Goal: Task Accomplishment & Management: Manage account settings

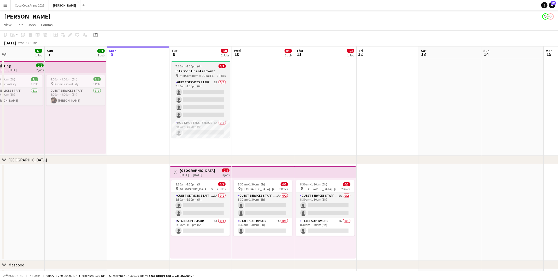
click at [194, 70] on h3 "InterContinental Event" at bounding box center [200, 71] width 58 height 5
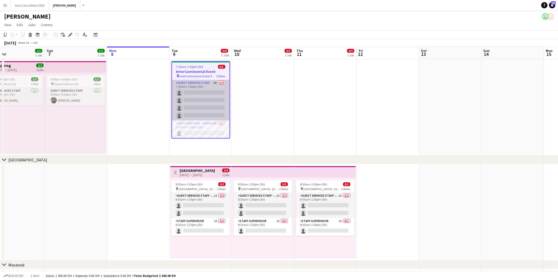
click at [194, 86] on app-card-role "Guest Services Staff 8A 0/4 7:30am-1:30pm (6h) single-neutral-actions single-ne…" at bounding box center [200, 100] width 57 height 40
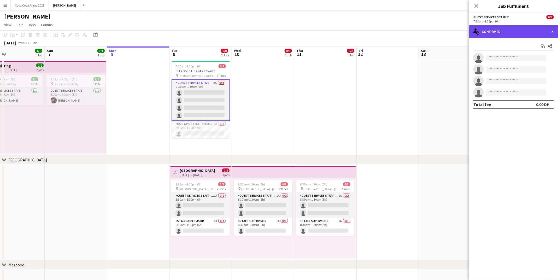
click at [495, 29] on div "single-neutral-actions-check-2 Confirmed" at bounding box center [513, 31] width 89 height 13
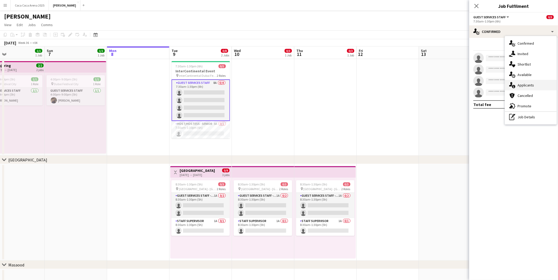
click at [528, 85] on span "Applicants" at bounding box center [525, 85] width 16 height 5
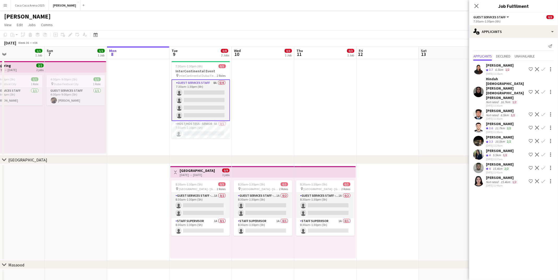
click at [225, 87] on app-card-role "Guest Services Staff 8A 0/4 7:30am-1:30pm (6h) single-neutral-actions single-ne…" at bounding box center [200, 99] width 58 height 41
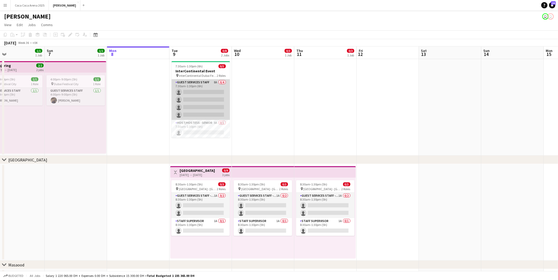
click at [217, 92] on app-card-role "Guest Services Staff 8A 0/4 7:30am-1:30pm (6h) single-neutral-actions single-ne…" at bounding box center [200, 99] width 58 height 40
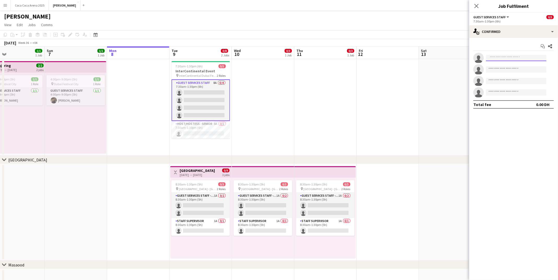
click at [510, 61] on body "Menu Boards Boards Boards All jobs Status Workforce Workforce My Workforce Recr…" at bounding box center [279, 146] width 558 height 293
type input "****"
click at [512, 69] on span "[EMAIL_ADDRESS][DOMAIN_NAME]" at bounding box center [516, 70] width 52 height 4
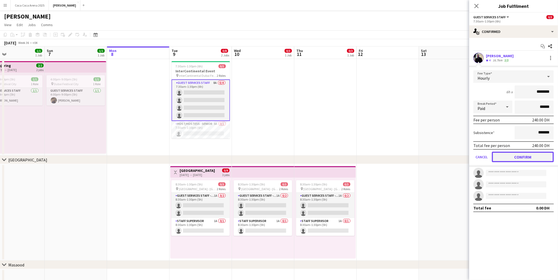
click at [524, 155] on button "Confirm" at bounding box center [523, 157] width 62 height 10
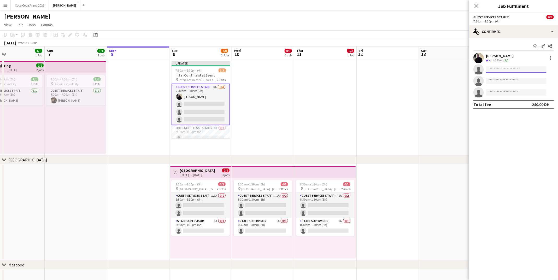
click at [495, 70] on input at bounding box center [516, 69] width 61 height 6
type input "**********"
click at [505, 81] on span "osamahj70@gmail.com" at bounding box center [516, 81] width 52 height 4
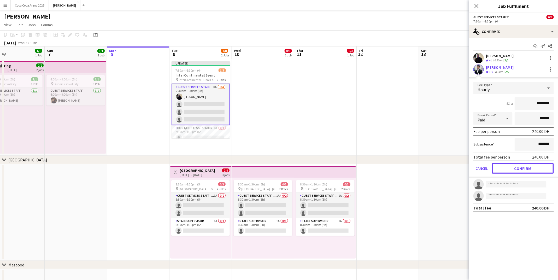
click at [513, 166] on button "Confirm" at bounding box center [523, 168] width 62 height 10
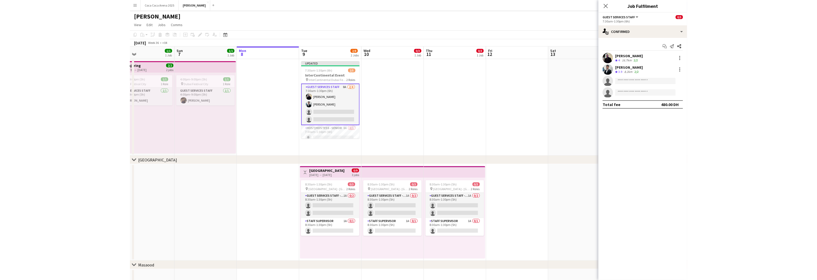
scroll to position [0, 143]
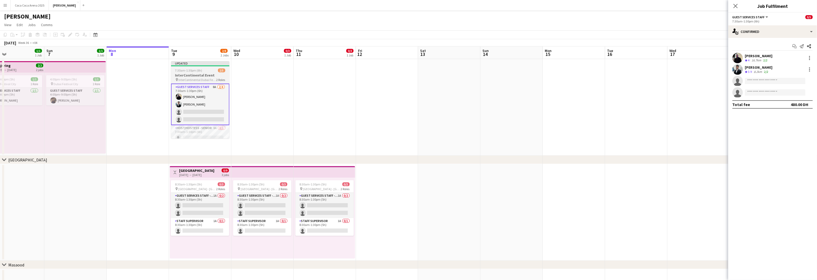
click at [226, 99] on app-card-role "Guest Services Staff 8A 2/4 7:30am-1:30pm (6h) Loay Al qaisi Osama Hejazi singl…" at bounding box center [200, 103] width 58 height 41
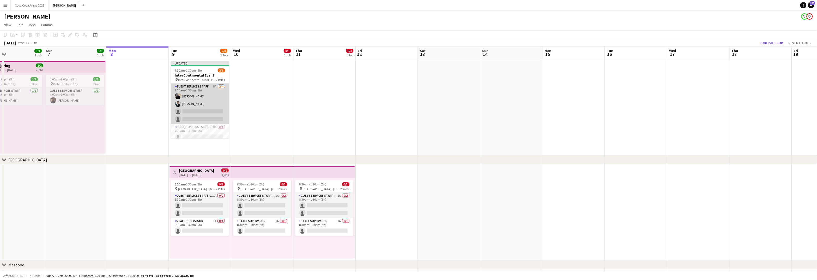
click at [216, 113] on app-card-role "Guest Services Staff 8A 2/4 7:30am-1:30pm (6h) Loay Al qaisi Osama Hejazi singl…" at bounding box center [200, 103] width 58 height 40
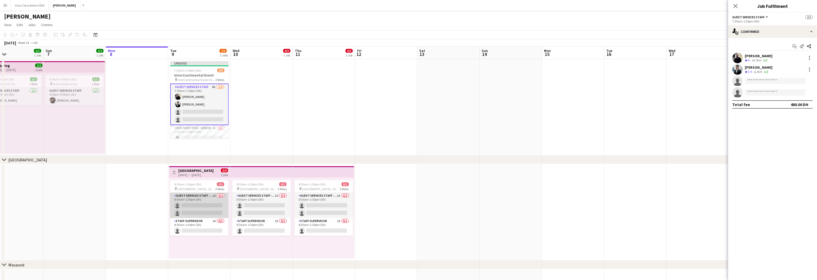
click at [200, 199] on app-card-role "Guest Services Staff - Senior 1A 0/2 8:30am-1:30pm (5h) single-neutral-actions …" at bounding box center [199, 205] width 58 height 25
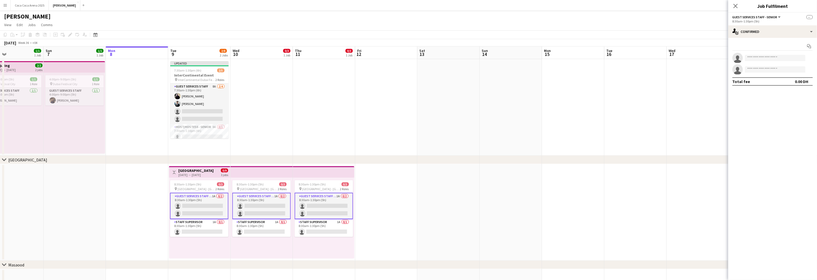
scroll to position [13, 0]
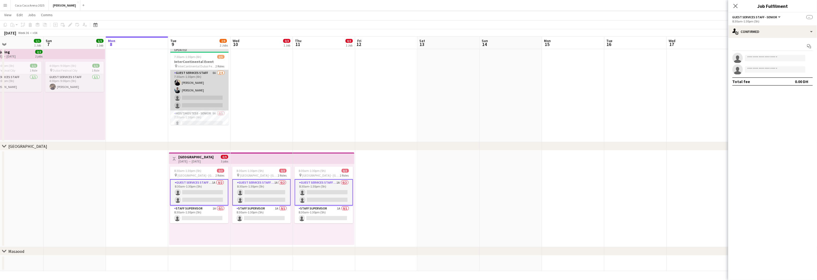
click at [206, 99] on app-card-role "Guest Services Staff 8A 2/4 7:30am-1:30pm (6h) Loay Al qaisi Osama Hejazi singl…" at bounding box center [199, 90] width 58 height 40
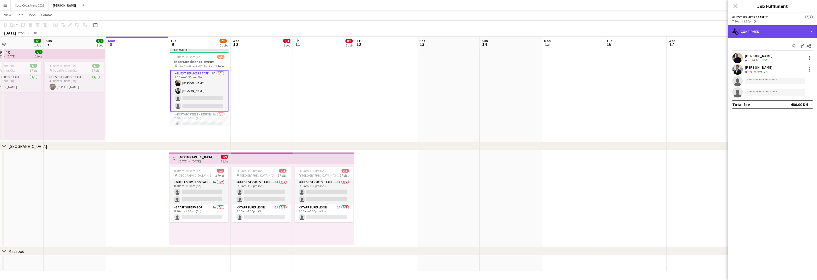
click at [557, 31] on div "single-neutral-actions-check-2 Confirmed" at bounding box center [773, 31] width 89 height 13
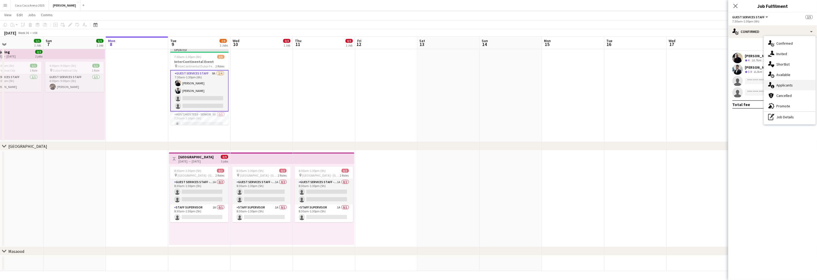
click at [557, 87] on span "Applicants" at bounding box center [785, 85] width 16 height 5
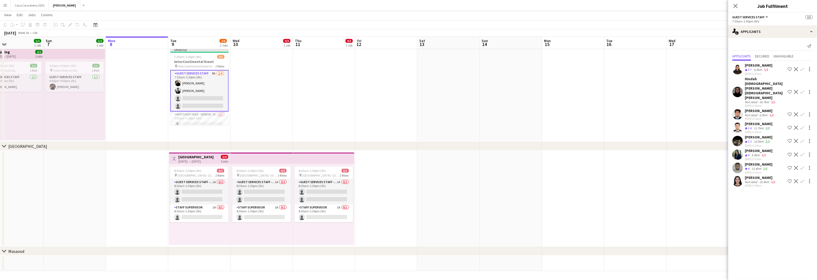
click at [557, 83] on div "Hindah Muhammad yousaf Muhammad yousaf" at bounding box center [765, 87] width 41 height 23
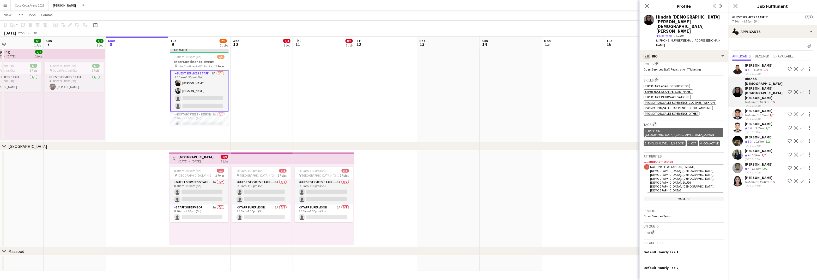
scroll to position [193, 0]
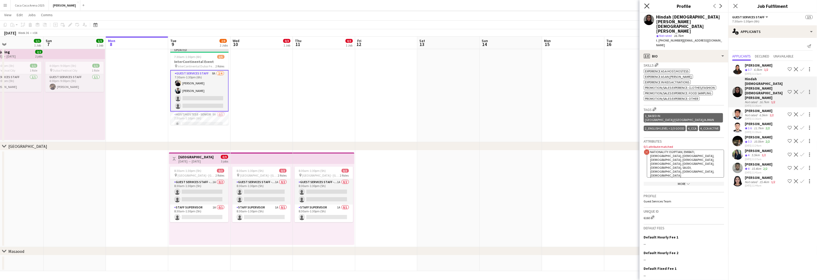
click at [557, 7] on icon "Close pop-in" at bounding box center [647, 5] width 5 height 5
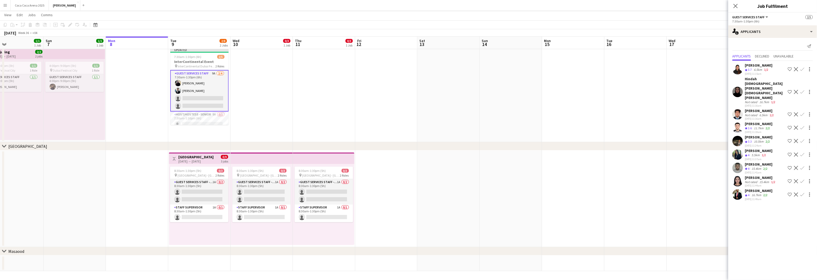
click at [314, 122] on app-date-cell at bounding box center [324, 93] width 62 height 97
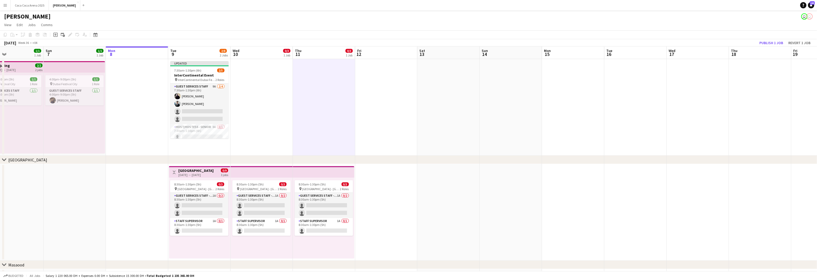
scroll to position [13, 0]
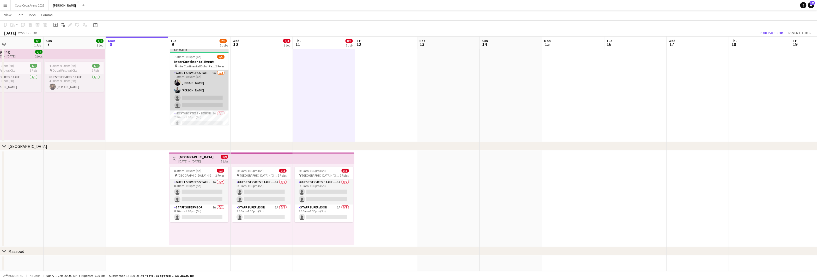
click at [201, 82] on app-card-role "Guest Services Staff 9A 2/4 7:30am-1:30pm (6h) Loay Al qaisi Osama Hejazi singl…" at bounding box center [199, 90] width 58 height 40
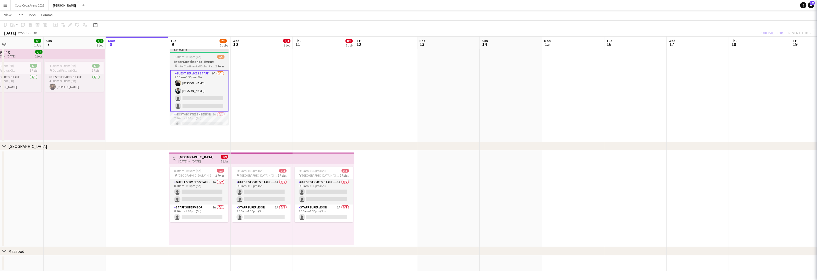
click at [201, 64] on span "InterContinental Dubai Festival City by IHG" at bounding box center [197, 66] width 38 height 4
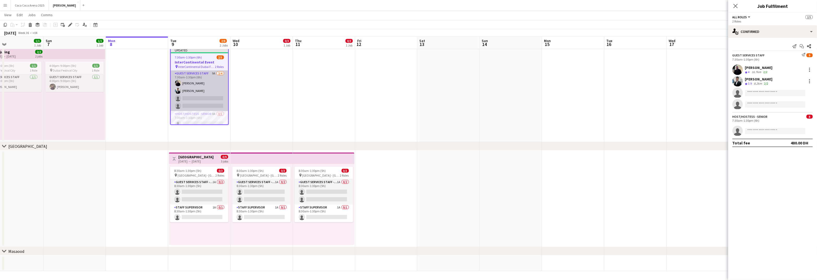
click at [196, 106] on app-card-role "Guest Services Staff 9A 2/4 7:30am-1:30pm (6h) Loay Al qaisi Osama Hejazi singl…" at bounding box center [199, 90] width 57 height 40
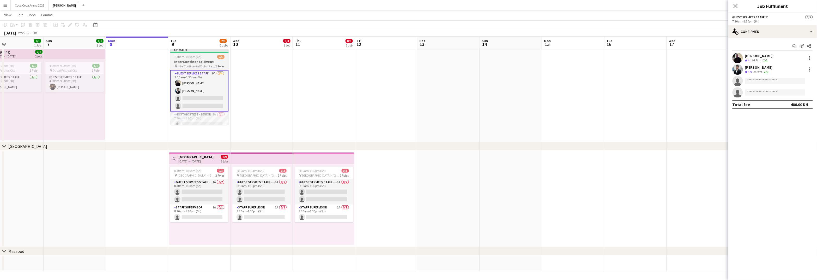
click at [196, 60] on h3 "InterContinental Event" at bounding box center [199, 61] width 58 height 5
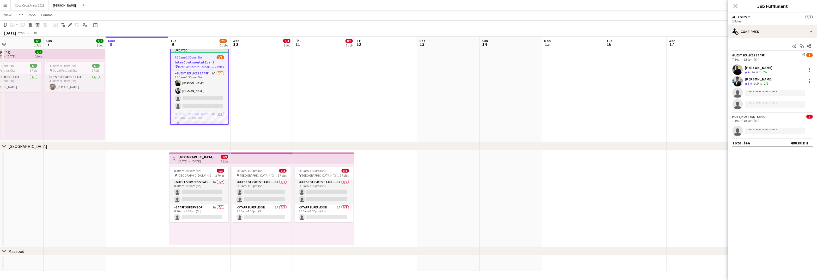
click at [195, 68] on span "InterContinental Dubai Festival City by IHG" at bounding box center [196, 67] width 37 height 4
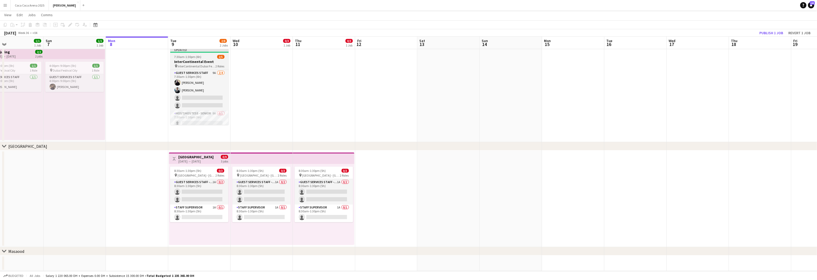
click at [195, 66] on span "InterContinental Dubai Festival City by IHG" at bounding box center [197, 66] width 38 height 4
click at [195, 57] on span "7:30am-1:30pm (6h)" at bounding box center [188, 57] width 27 height 4
click at [206, 96] on app-card-role "Guest Services Staff 9A 2/4 7:30am-1:30pm (6h) Loay Al qaisi Osama Hejazi singl…" at bounding box center [199, 90] width 58 height 40
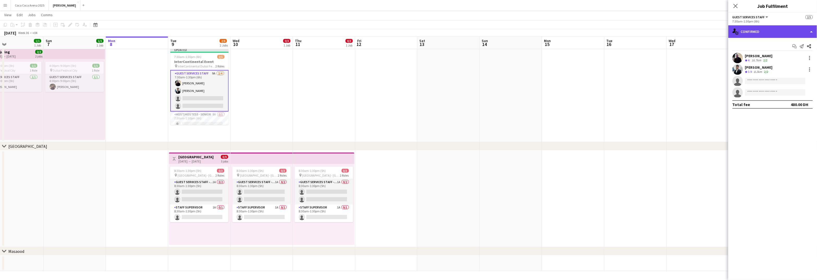
click at [557, 31] on div "single-neutral-actions-check-2 Confirmed" at bounding box center [773, 31] width 89 height 13
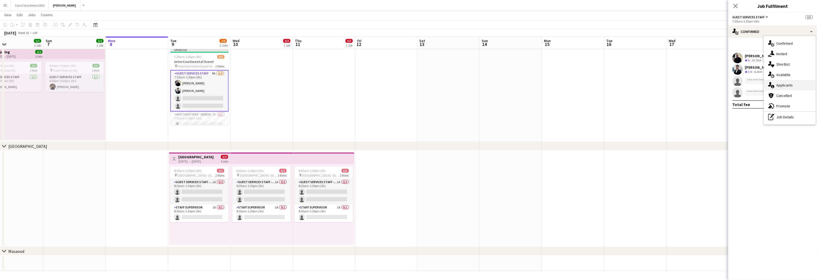
click at [557, 84] on div "single-neutral-actions-information Applicants" at bounding box center [791, 85] width 52 height 10
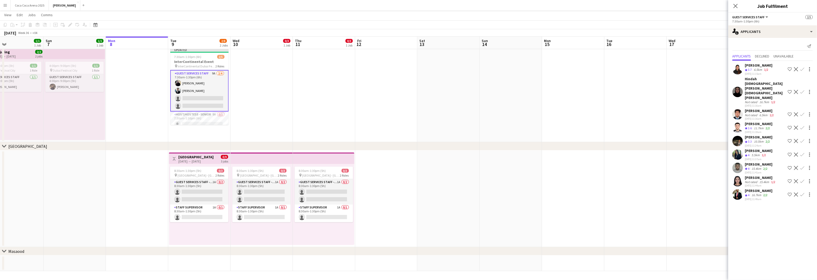
click at [441, 94] on app-date-cell at bounding box center [449, 93] width 62 height 97
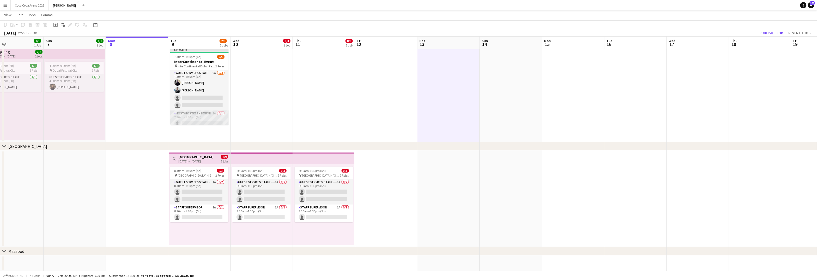
scroll to position [3, 0]
click at [193, 91] on app-card-role "Guest Services Staff 9A 2/4 7:30am-1:30pm (6h) Loay Al qaisi Osama Hejazi singl…" at bounding box center [199, 87] width 58 height 40
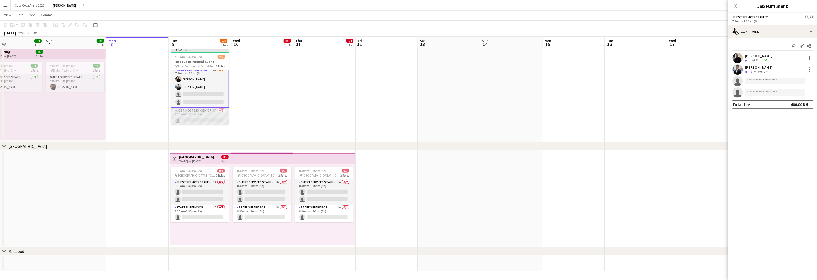
click at [208, 116] on app-card-role "Host/Hostess - Senior 8A 0/1 7:30am-1:30pm (6h) single-neutral-actions" at bounding box center [200, 117] width 58 height 18
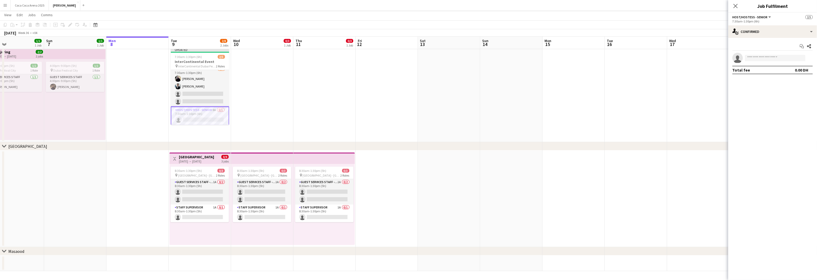
scroll to position [3, 0]
click at [557, 34] on div "single-neutral-actions-check-2 Confirmed" at bounding box center [773, 31] width 89 height 13
click at [557, 75] on span "Available" at bounding box center [784, 74] width 14 height 5
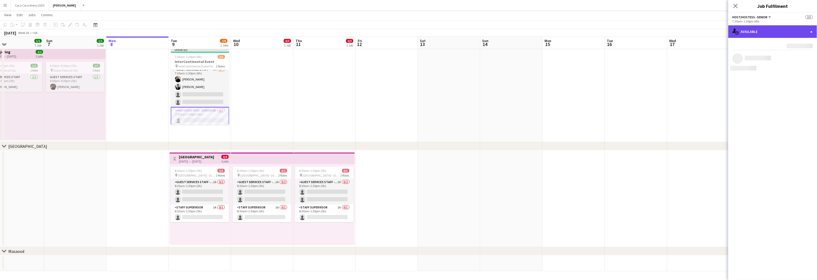
click at [557, 31] on div "single-neutral-actions-upload Available" at bounding box center [773, 31] width 89 height 13
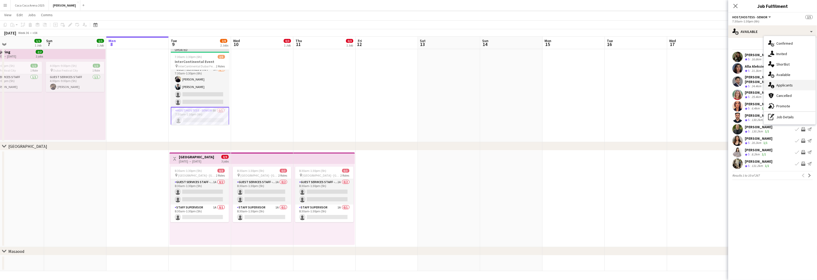
click at [557, 86] on span "Applicants" at bounding box center [785, 85] width 16 height 5
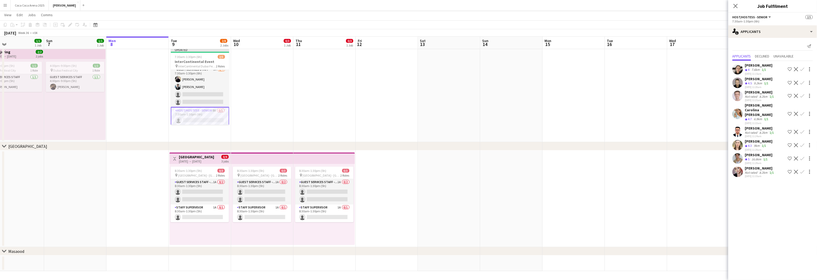
click at [541, 81] on app-date-cell at bounding box center [512, 93] width 62 height 97
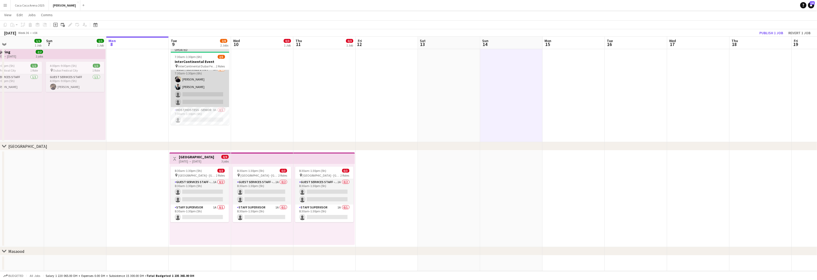
scroll to position [0, 143]
click at [195, 91] on app-card-role "Guest Services Staff 9A 2/4 7:30am-1:30pm (6h) Loay Al qaisi Osama Hejazi singl…" at bounding box center [200, 87] width 58 height 40
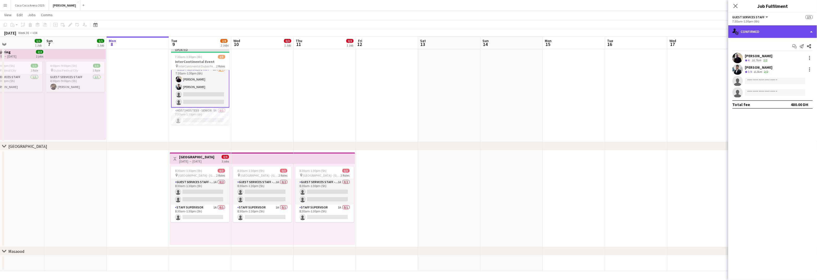
click at [557, 29] on div "single-neutral-actions-check-2 Confirmed" at bounding box center [773, 31] width 89 height 13
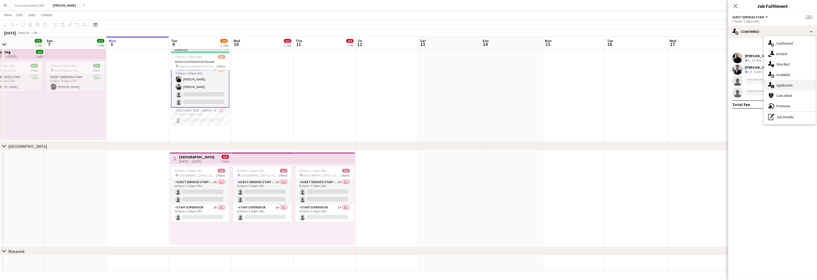
click at [557, 83] on span "Applicants" at bounding box center [785, 85] width 16 height 5
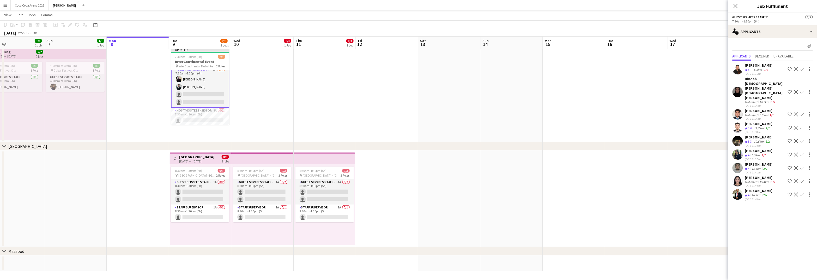
click at [557, 135] on app-date-cell at bounding box center [637, 93] width 62 height 97
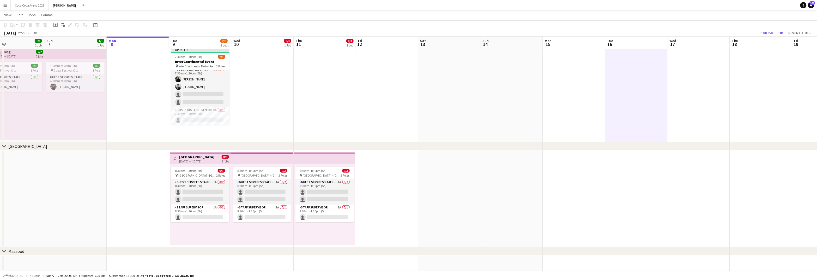
scroll to position [3, 0]
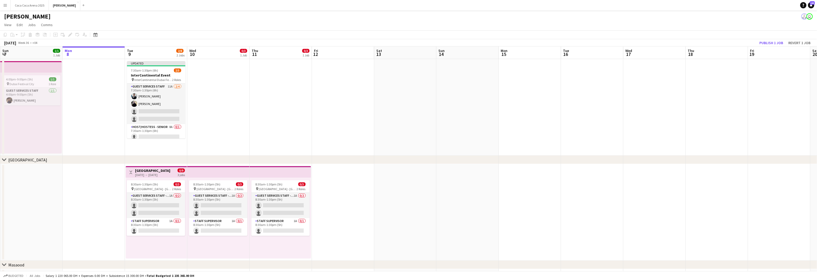
scroll to position [13, 0]
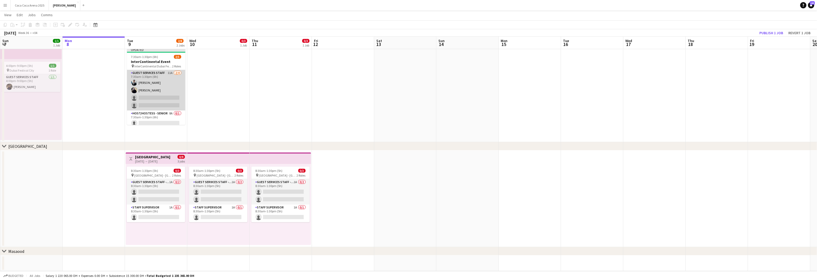
click at [163, 91] on app-card-role "Guest Services Staff 11A 2/4 7:30am-1:30pm (6h) Osama Hejazi Loay Al qaisi sing…" at bounding box center [156, 90] width 58 height 40
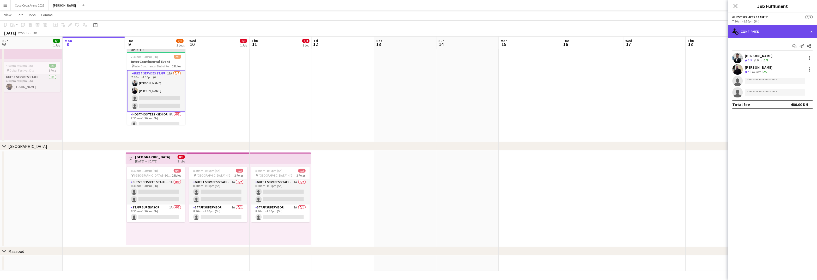
click at [753, 27] on div "single-neutral-actions-check-2 Confirmed" at bounding box center [773, 31] width 89 height 13
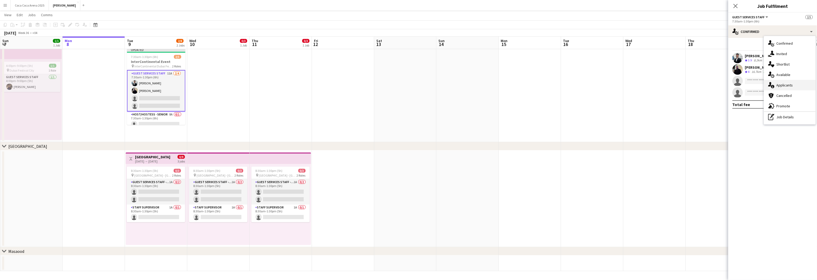
click at [786, 83] on span "Applicants" at bounding box center [785, 85] width 16 height 5
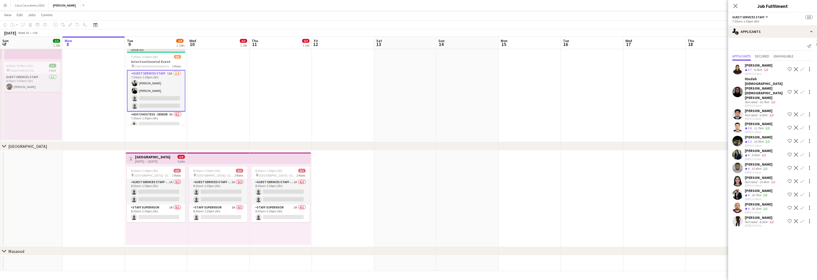
click at [691, 196] on app-date-cell at bounding box center [717, 198] width 62 height 97
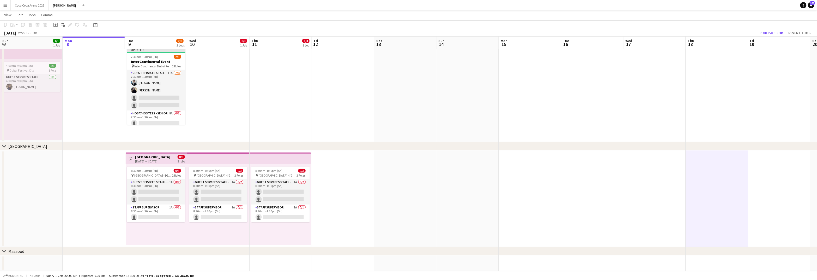
click at [691, 196] on app-date-cell at bounding box center [717, 198] width 62 height 97
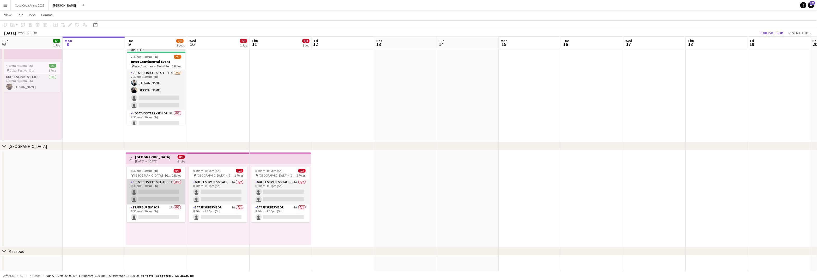
click at [149, 204] on app-card-role "Guest Services Staff - Senior 1A 0/2 8:30am-1:30pm (5h) single-neutral-actions …" at bounding box center [156, 191] width 58 height 25
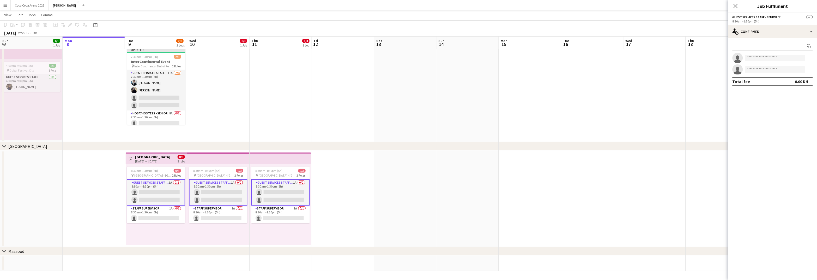
click at [151, 157] on h3 "[GEOGRAPHIC_DATA]" at bounding box center [152, 156] width 35 height 5
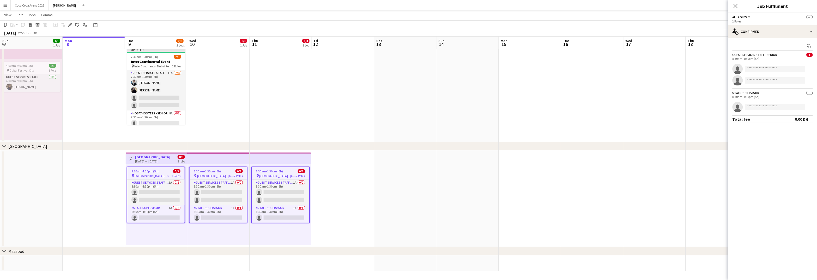
click at [767, 56] on div "Guest Services Staff - Senior" at bounding box center [755, 55] width 45 height 4
click at [163, 187] on app-card-role "Guest Services Staff - Senior 1A 0/2 8:30am-1:30pm (5h) single-neutral-actions …" at bounding box center [155, 192] width 57 height 25
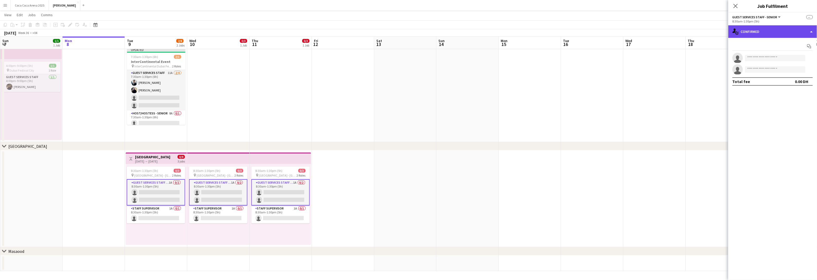
click at [757, 30] on div "single-neutral-actions-check-2 Confirmed" at bounding box center [773, 31] width 89 height 13
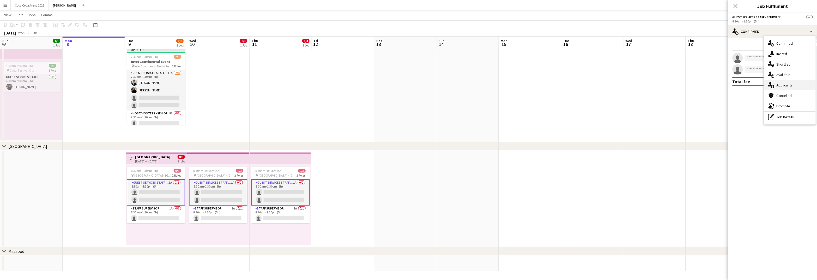
click at [785, 86] on span "Applicants" at bounding box center [785, 85] width 16 height 5
click at [803, 71] on app-icon "Confirm" at bounding box center [803, 69] width 4 height 4
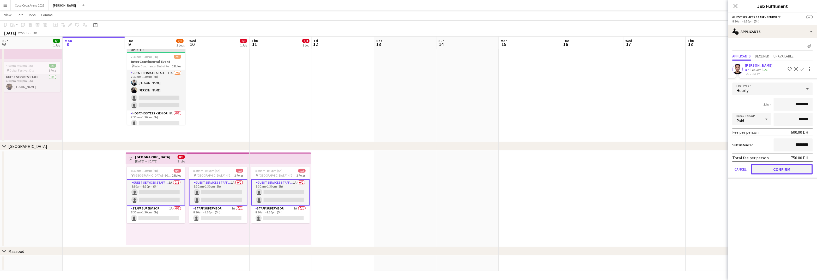
click at [790, 169] on button "Confirm" at bounding box center [782, 169] width 62 height 10
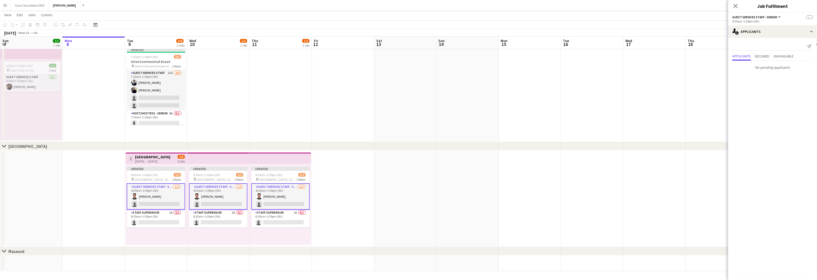
click at [150, 208] on app-card-role "Guest Services Staff - Senior 1/2 8:30am-1:30pm (5h) muhammad shahzad single-ne…" at bounding box center [156, 196] width 58 height 26
click at [153, 201] on app-card-role "Guest Services Staff - Senior 1/2 8:30am-1:30pm (5h) muhammad shahzad single-ne…" at bounding box center [156, 196] width 58 height 26
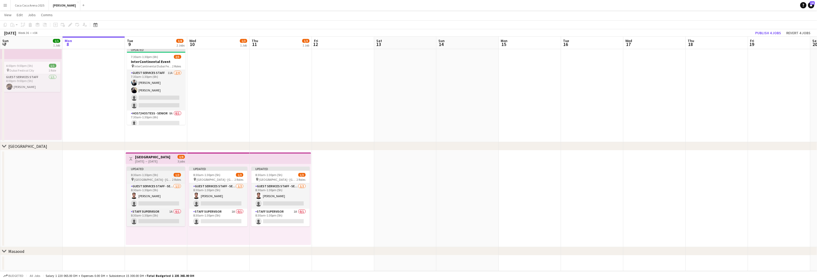
click at [152, 174] on span "8:30am-1:30pm (5h)" at bounding box center [144, 175] width 27 height 4
click at [150, 170] on div "Updated" at bounding box center [155, 169] width 57 height 4
click at [150, 188] on app-card-role "Guest Services Staff - Senior 1/2 8:30am-1:30pm (5h) muhammad shahzad single-ne…" at bounding box center [156, 195] width 58 height 25
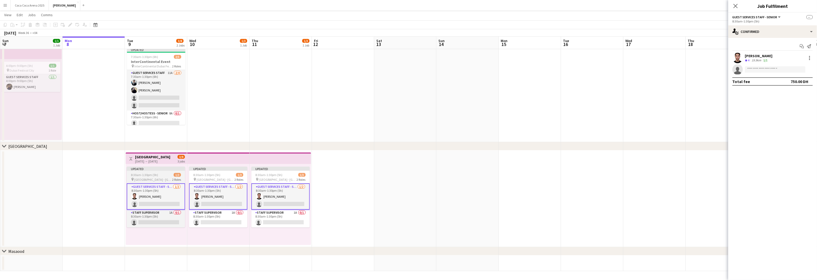
click at [152, 175] on span "8:30am-1:30pm (5h)" at bounding box center [144, 175] width 27 height 4
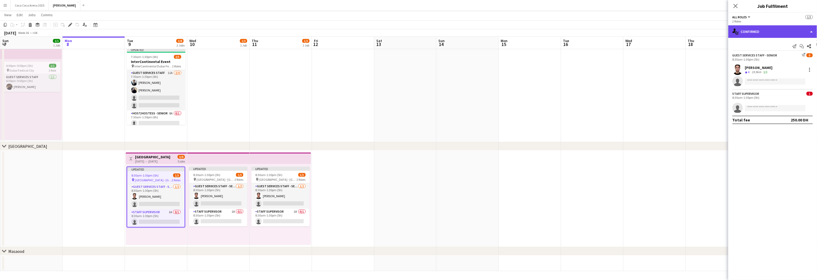
click at [753, 30] on div "single-neutral-actions-check-2 Confirmed" at bounding box center [773, 31] width 89 height 13
click at [768, 100] on div "Staff Supervisor 1 8:30am-1:30pm (5h) single-neutral-actions" at bounding box center [773, 101] width 89 height 24
click at [765, 81] on input at bounding box center [775, 81] width 61 height 6
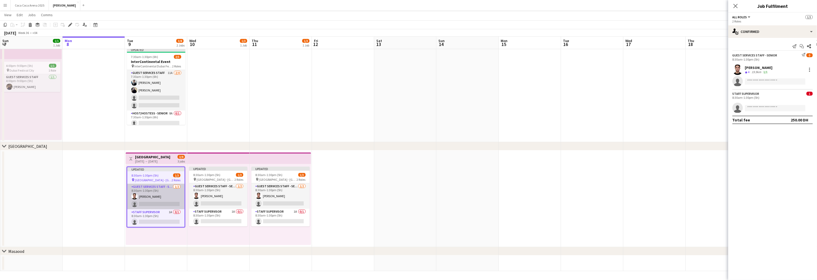
click at [146, 194] on app-card-role "Guest Services Staff - Senior 1/2 8:30am-1:30pm (5h) muhammad shahzad single-ne…" at bounding box center [155, 196] width 57 height 25
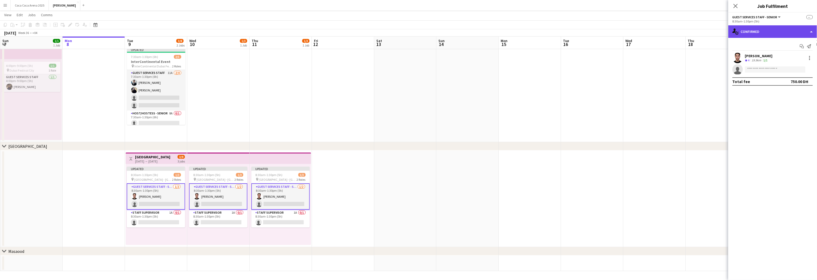
click at [750, 33] on div "single-neutral-actions-check-2 Confirmed" at bounding box center [773, 31] width 89 height 13
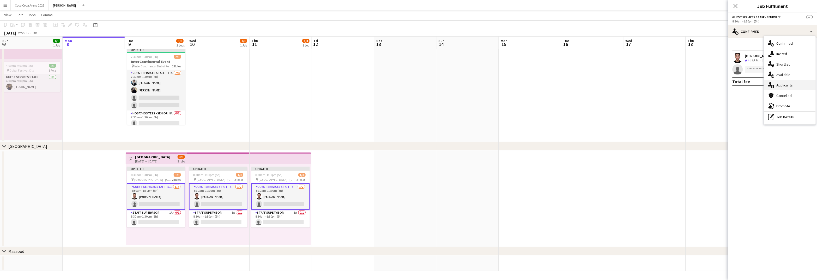
click at [787, 85] on span "Applicants" at bounding box center [785, 85] width 16 height 5
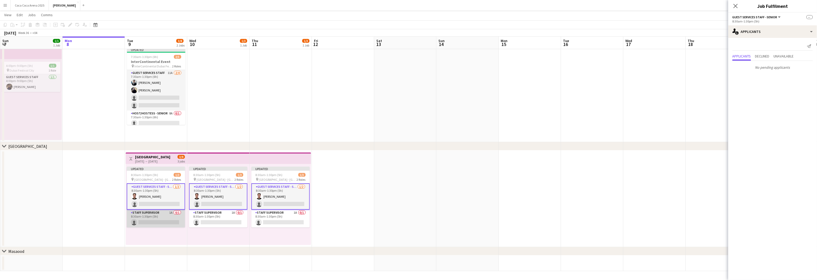
click at [165, 218] on app-card-role "Staff Supervisor 1A 0/1 8:30am-1:30pm (5h) single-neutral-actions" at bounding box center [156, 219] width 58 height 18
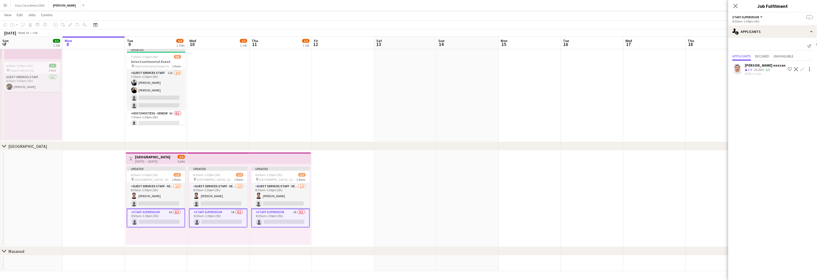
click at [802, 69] on app-icon "Confirm" at bounding box center [803, 69] width 4 height 4
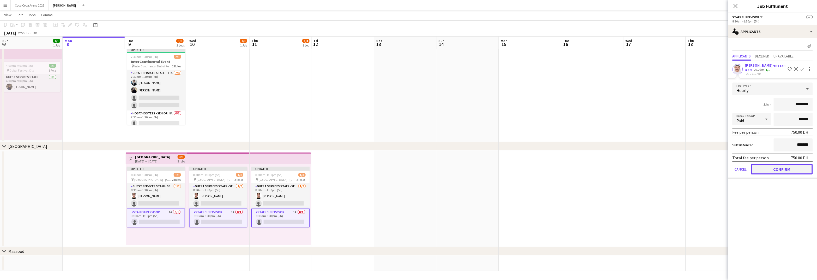
click at [790, 167] on button "Confirm" at bounding box center [782, 169] width 62 height 10
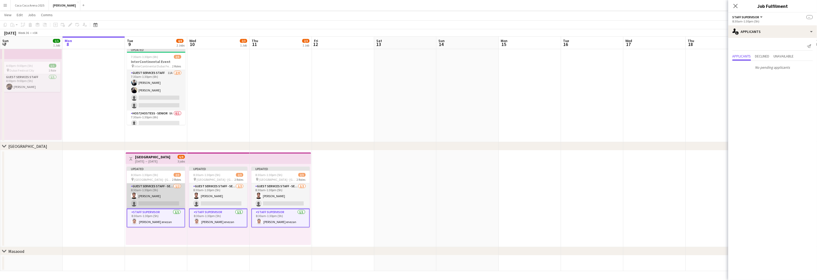
click at [149, 200] on app-card-role "Guest Services Staff - Senior 1/2 8:30am-1:30pm (5h) muhammad shahzad single-ne…" at bounding box center [156, 195] width 58 height 25
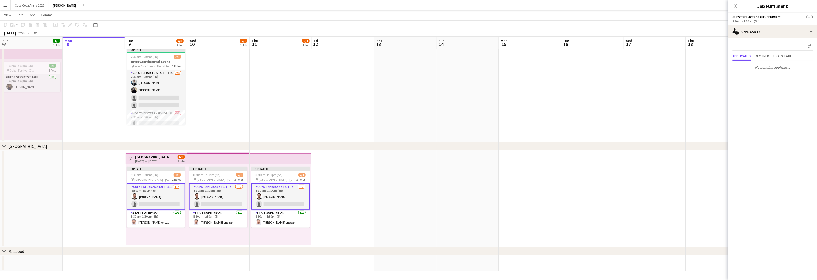
click at [167, 199] on app-card-role "Guest Services Staff - Senior 1/2 8:30am-1:30pm (5h) muhammad shahzad single-ne…" at bounding box center [156, 196] width 58 height 26
click at [166, 205] on app-card-role "Guest Services Staff - Senior 1/2 8:30am-1:30pm (5h) muhammad shahzad single-ne…" at bounding box center [156, 196] width 58 height 26
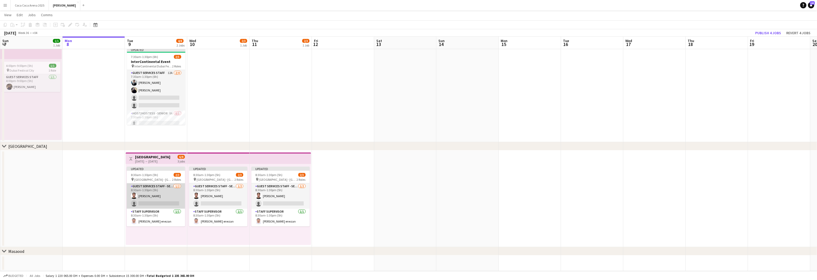
click at [156, 201] on app-card-role "Guest Services Staff - Senior 1/2 8:30am-1:30pm (5h) muhammad shahzad single-ne…" at bounding box center [156, 195] width 58 height 25
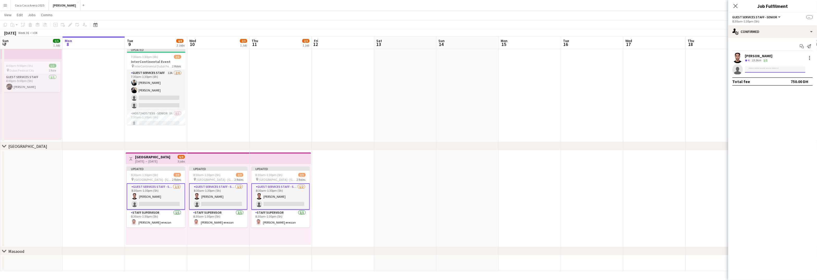
click at [760, 69] on input at bounding box center [775, 69] width 61 height 6
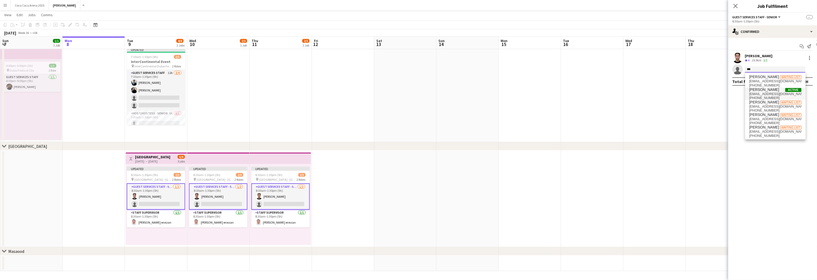
type input "***"
click at [767, 98] on span "+971547152594" at bounding box center [776, 98] width 52 height 4
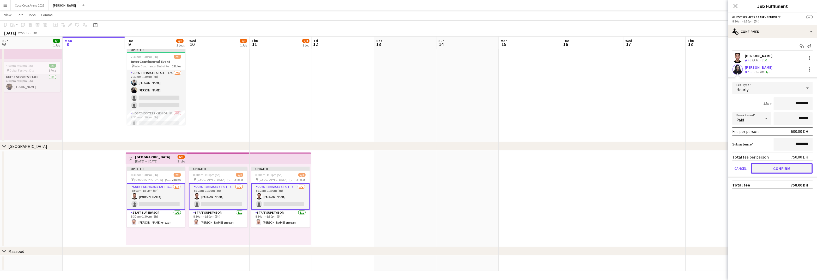
click at [769, 164] on button "Confirm" at bounding box center [782, 168] width 62 height 10
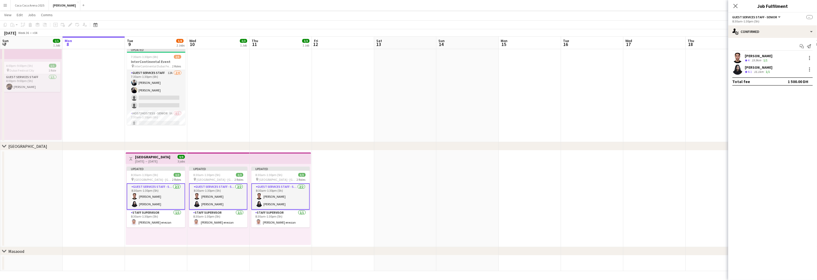
click at [687, 83] on app-date-cell at bounding box center [717, 93] width 62 height 97
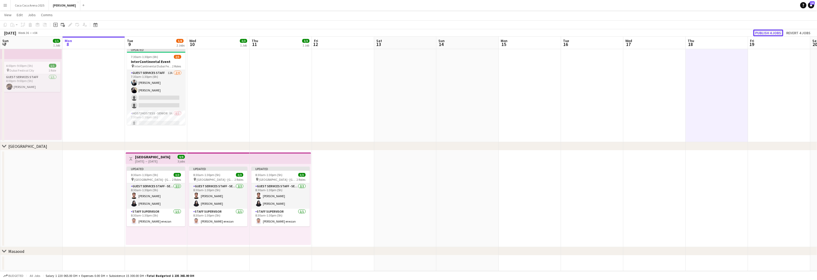
click at [763, 31] on button "Publish 4 jobs" at bounding box center [769, 32] width 30 height 7
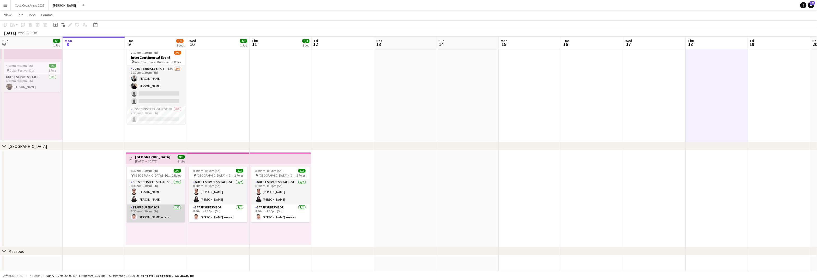
click at [150, 217] on app-card-role "Staff Supervisor 1/1 8:30am-1:30pm (5h) Al harth enezan" at bounding box center [156, 213] width 58 height 18
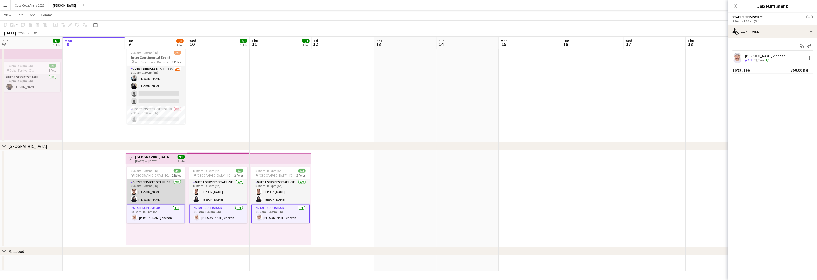
click at [153, 194] on app-card-role "Guest Services Staff - Senior 2/2 8:30am-1:30pm (5h) muhammad shahzad Haaniya A…" at bounding box center [156, 191] width 58 height 25
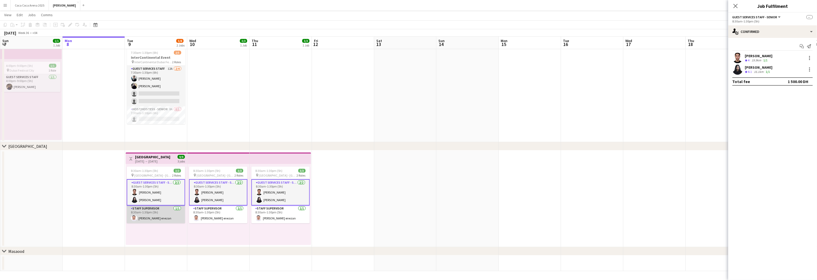
click at [153, 213] on app-card-role "Staff Supervisor 1/1 8:30am-1:30pm (5h) Al harth enezan" at bounding box center [156, 214] width 58 height 18
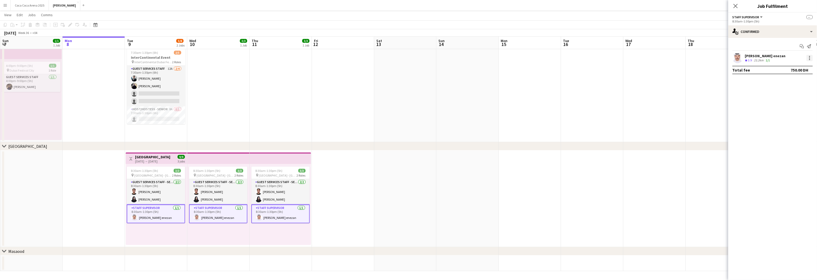
click at [810, 57] on div at bounding box center [810, 56] width 1 height 1
click at [798, 116] on span "Set as supervisor" at bounding box center [793, 117] width 32 height 4
click at [454, 178] on app-date-cell at bounding box center [468, 198] width 62 height 97
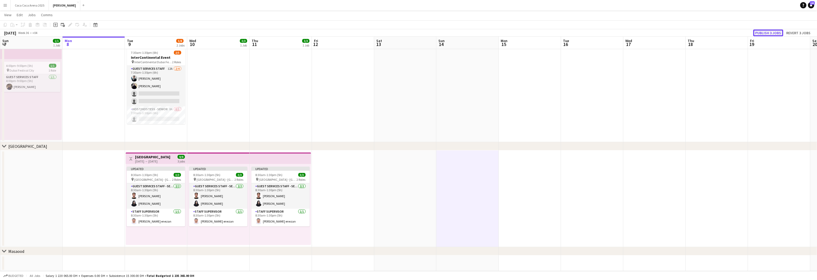
click at [775, 32] on button "Publish 3 jobs" at bounding box center [769, 32] width 30 height 7
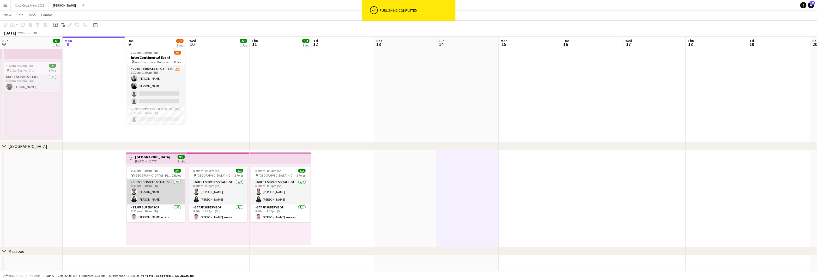
click at [166, 191] on app-card-role "Guest Services Staff - Senior 2/2 8:30am-1:30pm (5h) muhammad shahzad Haaniya A…" at bounding box center [156, 191] width 58 height 25
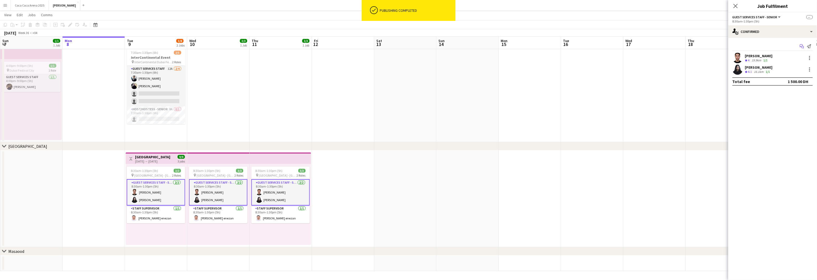
click at [801, 45] on icon "Start chat" at bounding box center [802, 46] width 4 height 4
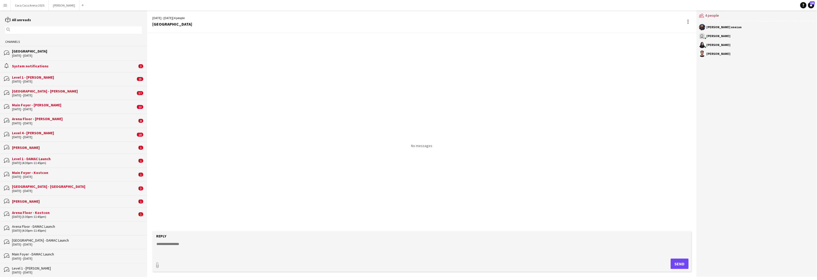
click at [168, 241] on form "Reply paperclip Send" at bounding box center [421, 251] width 539 height 40
click at [168, 242] on textarea at bounding box center [423, 248] width 534 height 14
drag, startPoint x: 190, startPoint y: 254, endPoint x: 150, endPoint y: 254, distance: 40.5
click at [150, 254] on app-message-form "**********" at bounding box center [423, 254] width 552 height 46
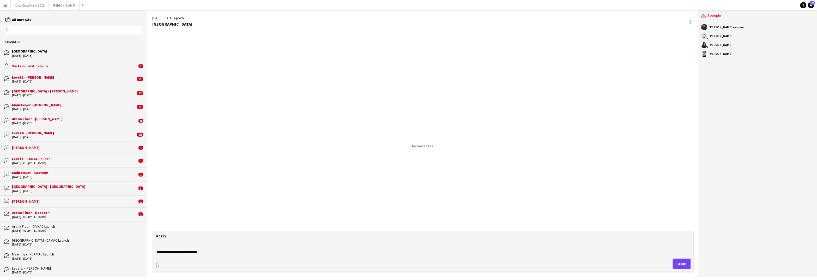
type textarea "**********"
click at [677, 264] on button "Send" at bounding box center [682, 263] width 18 height 10
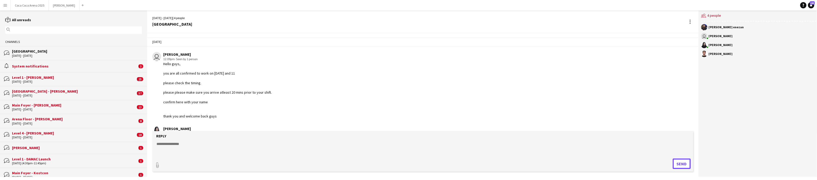
scroll to position [15, 0]
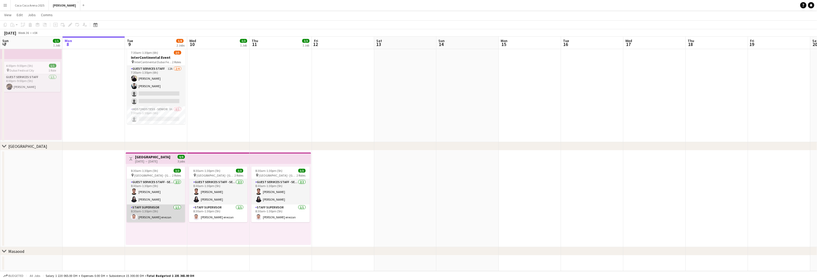
click at [163, 206] on app-card-role "Staff Supervisor 1/1 8:30am-1:30pm (5h) Al harth enezan" at bounding box center [156, 213] width 58 height 18
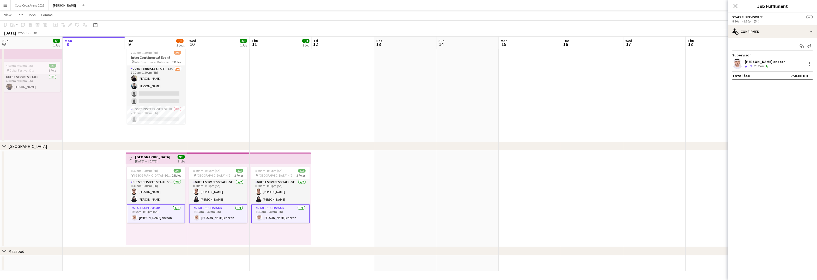
click at [166, 214] on app-card-role "Staff Supervisor 1/1 8:30am-1:30pm (5h) Al harth enezan" at bounding box center [156, 213] width 58 height 19
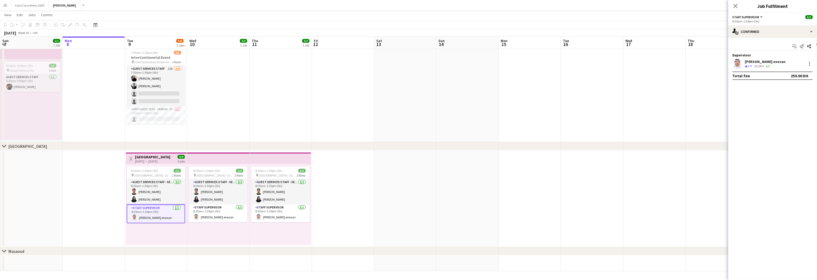
click at [140, 204] on app-card-role "Staff Supervisor 1/1 8:30am-1:30pm (5h) Al harth enezan" at bounding box center [156, 213] width 58 height 19
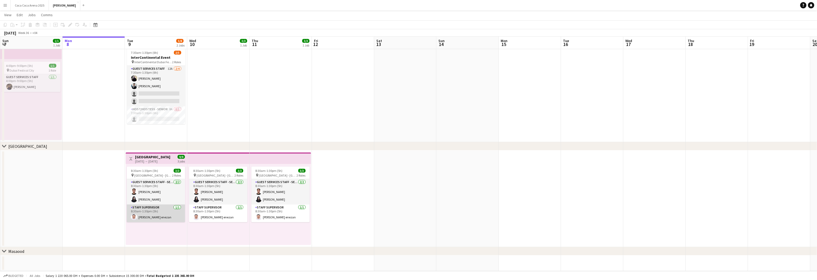
click at [140, 217] on app-card-role "Staff Supervisor 1/1 8:30am-1:30pm (5h) Al harth enezan" at bounding box center [156, 213] width 58 height 18
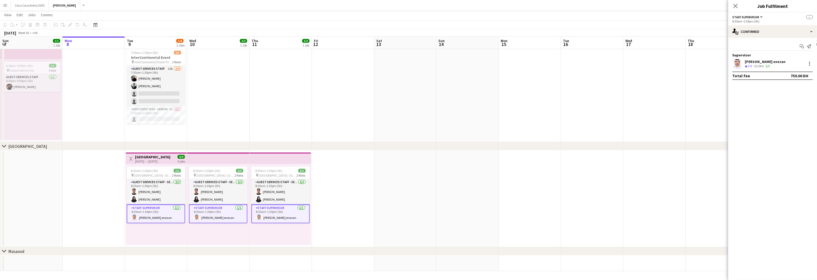
click at [141, 207] on app-card-role "Staff Supervisor 1/1 8:30am-1:30pm (5h) Al harth enezan" at bounding box center [156, 213] width 58 height 19
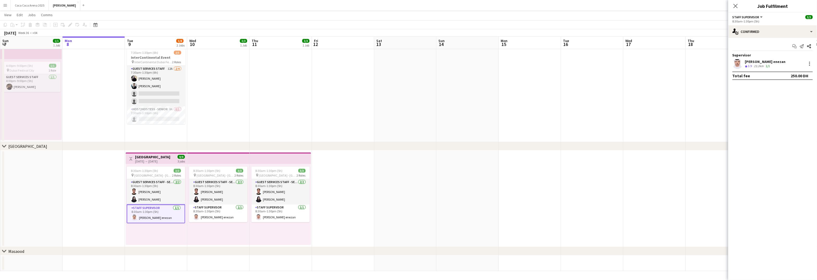
click at [143, 215] on app-card-role "Staff Supervisor 1/1 8:30am-1:30pm (5h) Al harth enezan" at bounding box center [156, 213] width 58 height 19
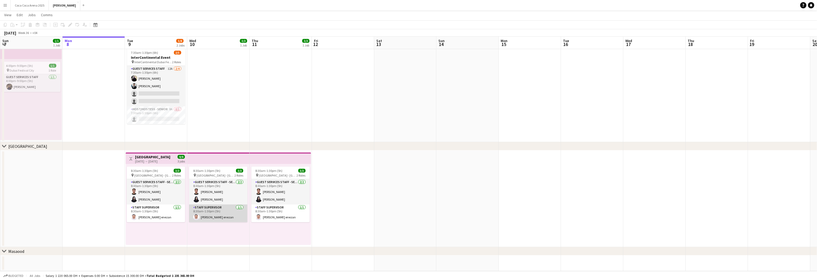
click at [203, 212] on app-card-role "Staff Supervisor 1/1 8:30am-1:30pm (5h) Al harth enezan" at bounding box center [218, 213] width 58 height 18
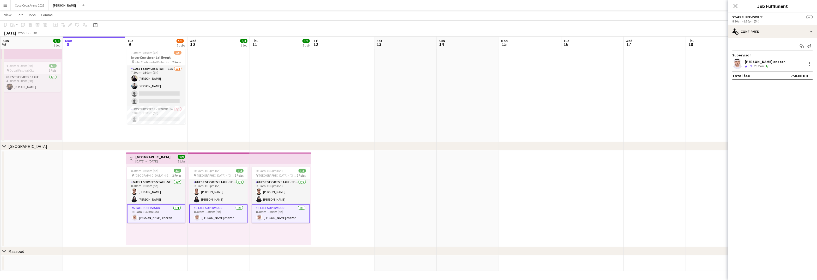
click at [153, 215] on app-card-role "Staff Supervisor 1/1 8:30am-1:30pm (5h) Al harth enezan" at bounding box center [156, 213] width 58 height 19
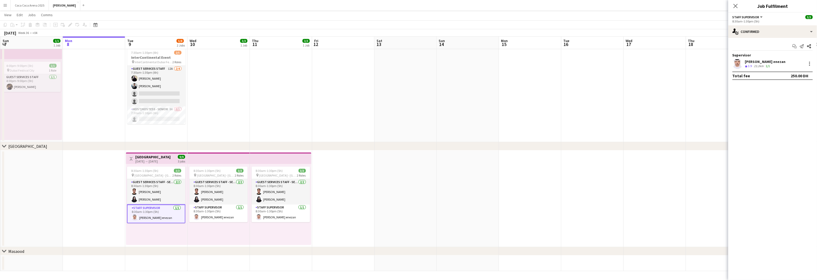
click at [148, 218] on app-card-role "Staff Supervisor 1/1 8:30am-1:30pm (5h) Al harth enezan" at bounding box center [156, 213] width 58 height 19
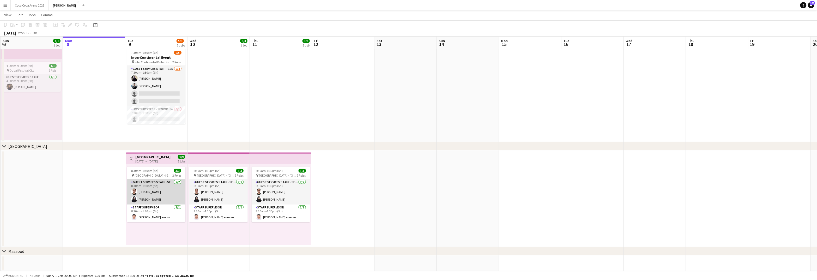
click at [152, 198] on app-card-role "Guest Services Staff - Senior 2/2 8:30am-1:30pm (5h) muhammad shahzad Haaniya A…" at bounding box center [156, 191] width 58 height 25
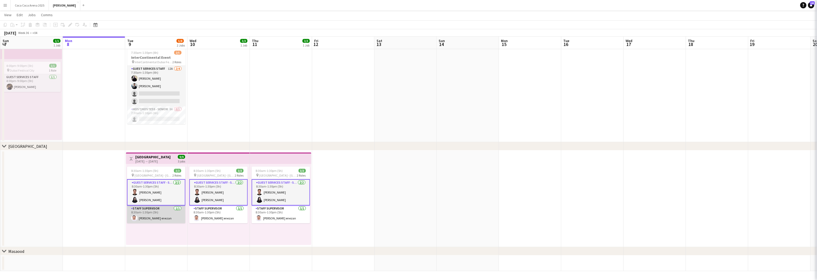
click at [151, 215] on app-card-role "Staff Supervisor 1/1 8:30am-1:30pm (5h) Al harth enezan" at bounding box center [156, 214] width 58 height 18
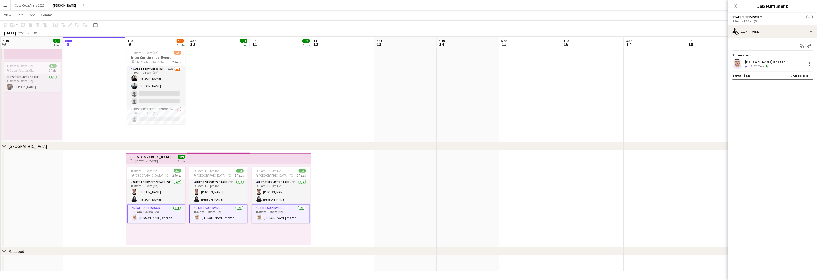
click at [149, 211] on app-card-role "Staff Supervisor 1/1 8:30am-1:30pm (5h) Al harth enezan" at bounding box center [156, 213] width 58 height 19
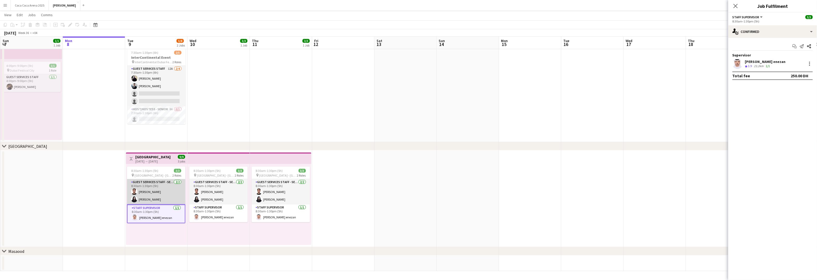
click at [157, 185] on app-card-role "Guest Services Staff - Senior 2/2 8:30am-1:30pm (5h) muhammad shahzad Haaniya A…" at bounding box center [156, 191] width 58 height 25
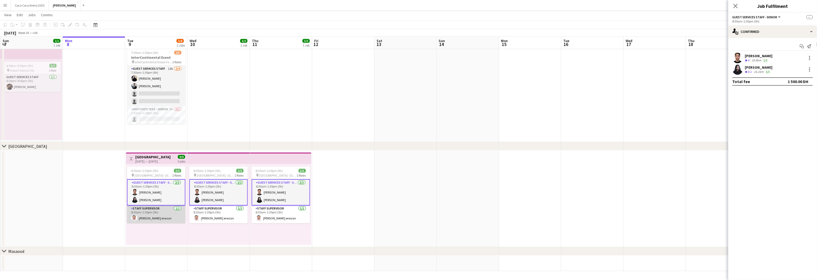
click at [150, 213] on app-card-role "Staff Supervisor 1/1 8:30am-1:30pm (5h) Al harth enezan" at bounding box center [156, 214] width 58 height 18
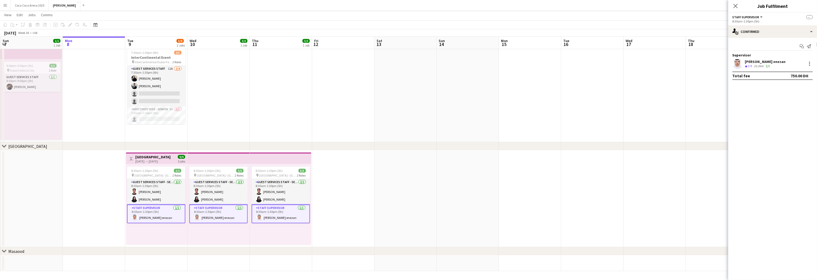
click at [150, 213] on app-card-role "Staff Supervisor 1/1 8:30am-1:30pm (5h) Al harth enezan" at bounding box center [156, 213] width 58 height 19
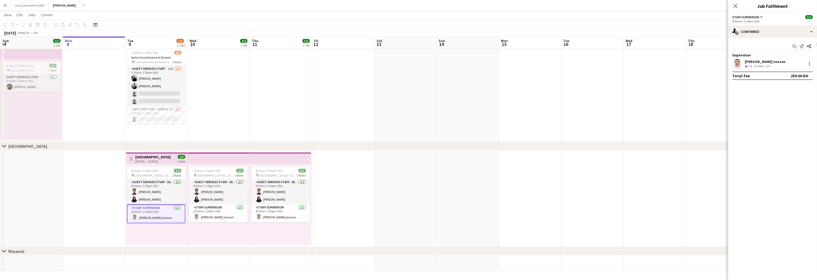
click at [69, 25] on div "Add job Add linked Job Edit Edit linked Job Applicants" at bounding box center [68, 25] width 40 height 6
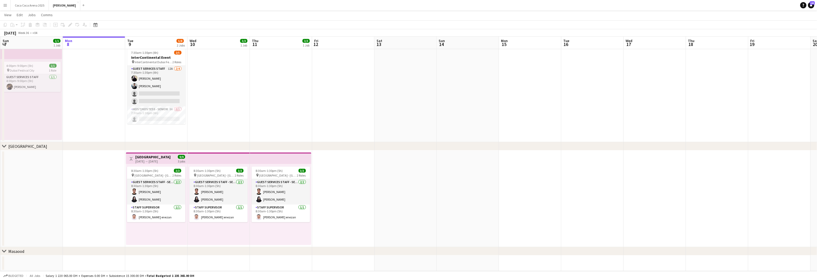
click at [135, 158] on h3 "[GEOGRAPHIC_DATA]" at bounding box center [152, 156] width 35 height 5
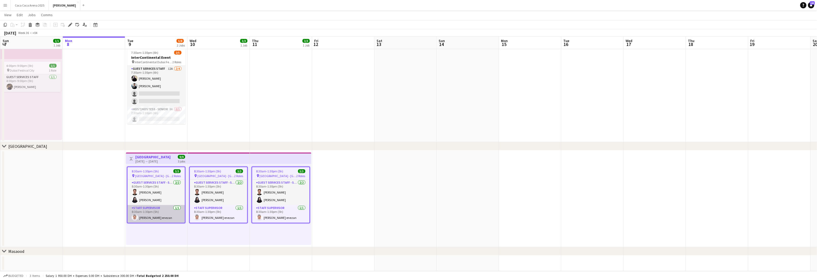
click at [135, 218] on app-user-avatar at bounding box center [135, 217] width 6 height 6
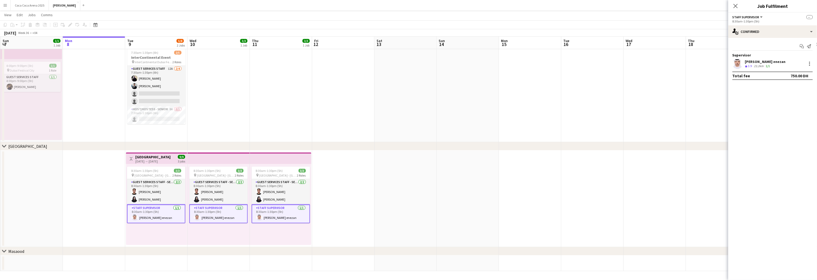
click at [139, 159] on div "[DATE] → [DATE]" at bounding box center [152, 161] width 35 height 4
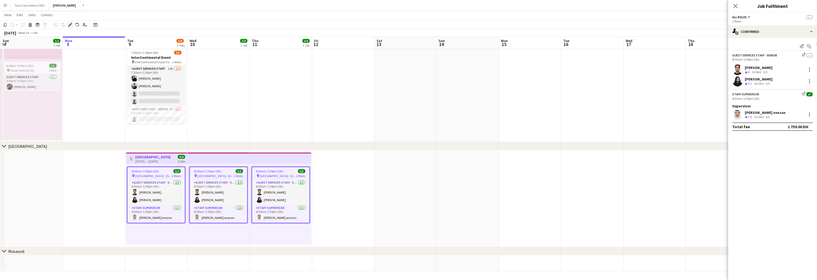
click at [68, 25] on icon "Edit" at bounding box center [70, 25] width 4 height 4
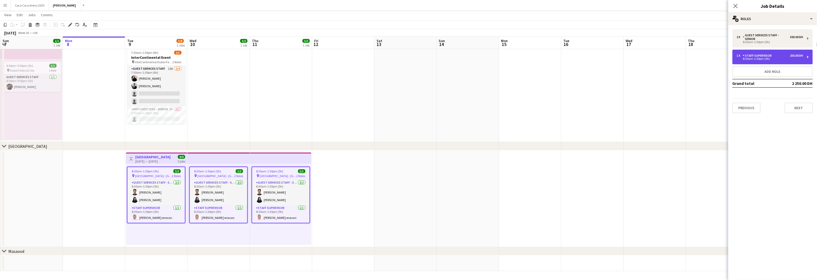
click at [791, 52] on div "1 x Staff Supervisor 250.00 DH 8:30am-1:30pm (5h)" at bounding box center [773, 57] width 80 height 15
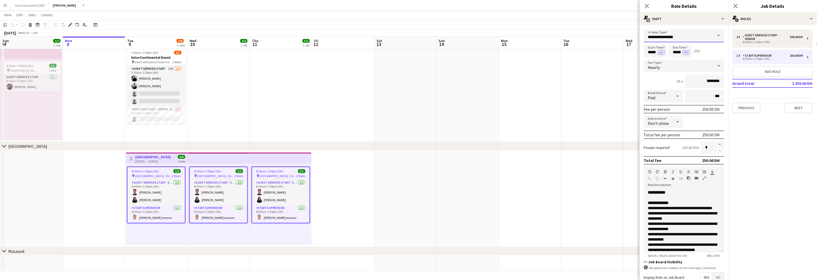
click at [693, 37] on input "**********" at bounding box center [684, 35] width 80 height 13
click at [666, 102] on span "Tour Guide" at bounding box center [685, 100] width 72 height 5
type input "**********"
click at [632, 109] on app-date-cell at bounding box center [655, 93] width 62 height 97
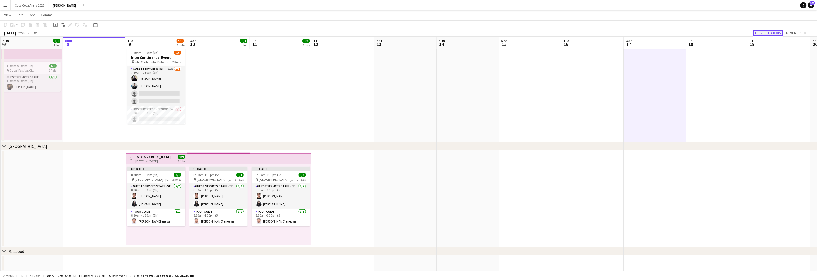
click at [767, 32] on button "Publish 3 jobs" at bounding box center [769, 32] width 30 height 7
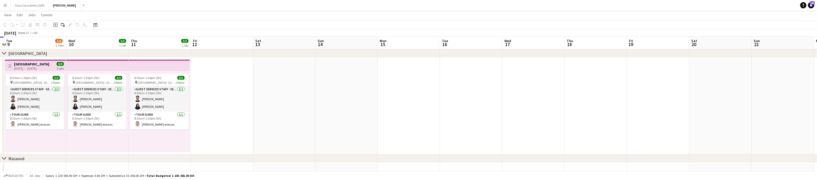
scroll to position [105, 0]
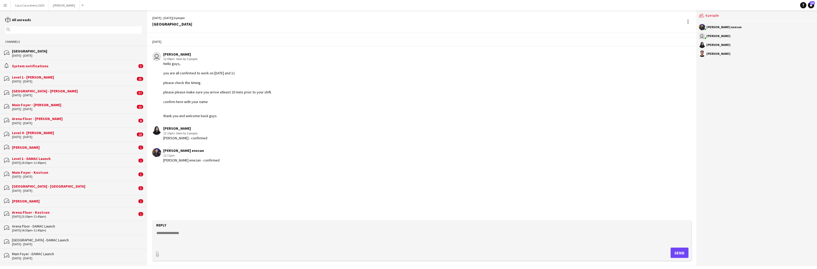
click at [163, 179] on textarea at bounding box center [423, 237] width 534 height 14
click at [6, 5] on app-icon "Menu" at bounding box center [5, 5] width 4 height 4
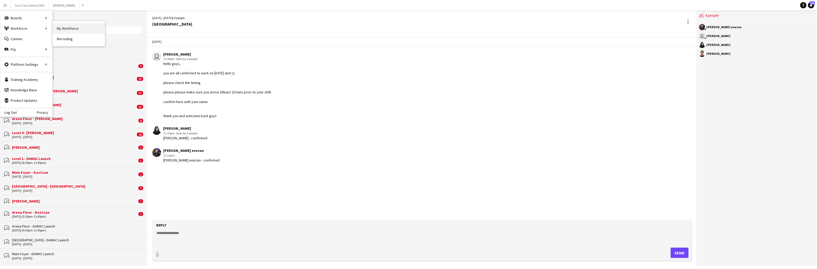
click at [68, 30] on link "My Workforce" at bounding box center [79, 28] width 52 height 10
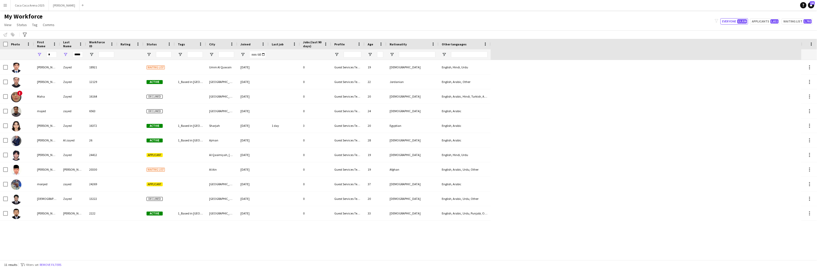
click at [3, 8] on button "Menu" at bounding box center [5, 5] width 10 height 10
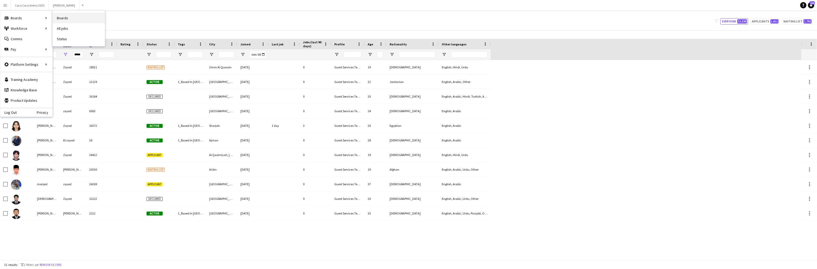
click at [69, 16] on link "Boards" at bounding box center [79, 18] width 52 height 10
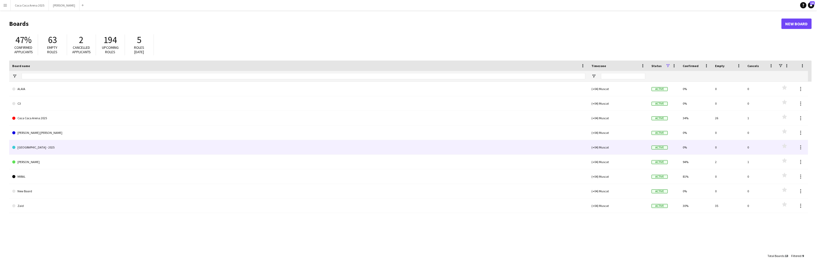
click at [38, 147] on link "Etihad Arena - 2025" at bounding box center [299, 147] width 574 height 15
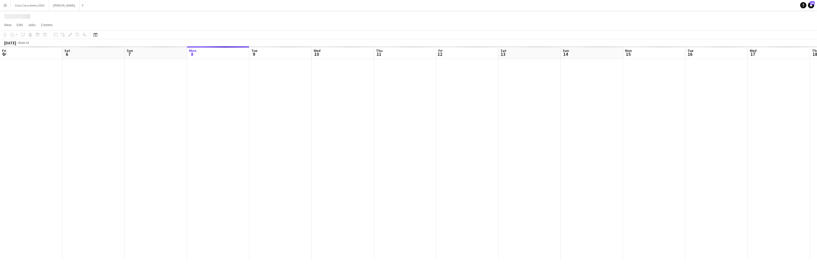
scroll to position [0, 124]
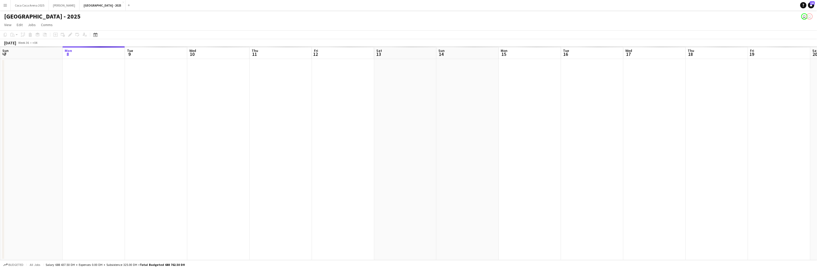
click at [8, 5] on button "Menu" at bounding box center [5, 5] width 10 height 10
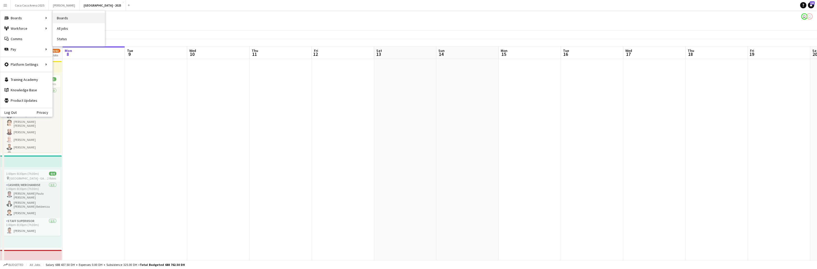
click at [66, 20] on link "Boards" at bounding box center [79, 18] width 52 height 10
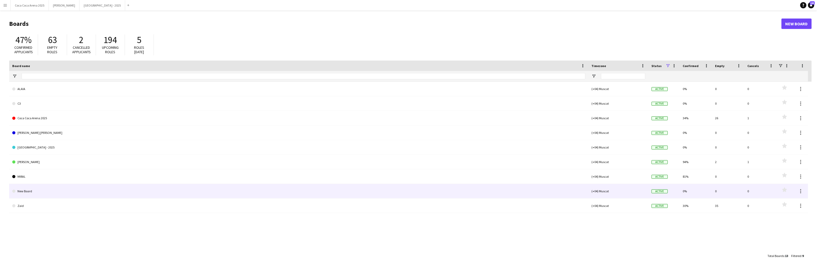
click at [35, 179] on link "MIRAL" at bounding box center [299, 176] width 574 height 15
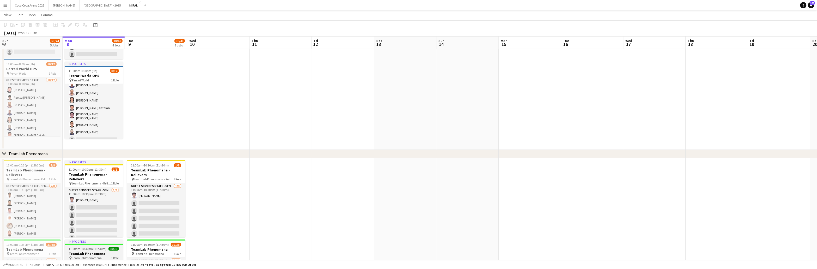
scroll to position [10, 0]
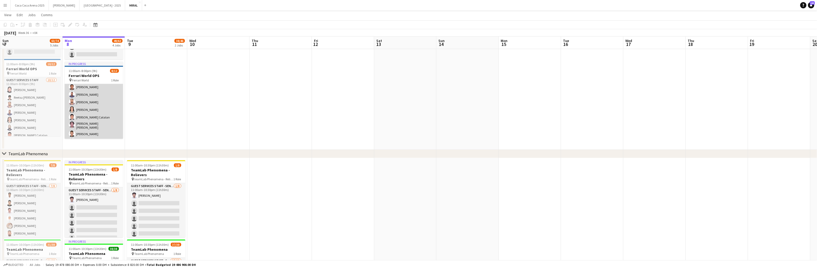
click at [89, 92] on app-card-role "Guest Services Staff 8/12 11:00am-8:00pm (9h) Mohaned Abdelwahab Mohamed Selim …" at bounding box center [94, 125] width 58 height 103
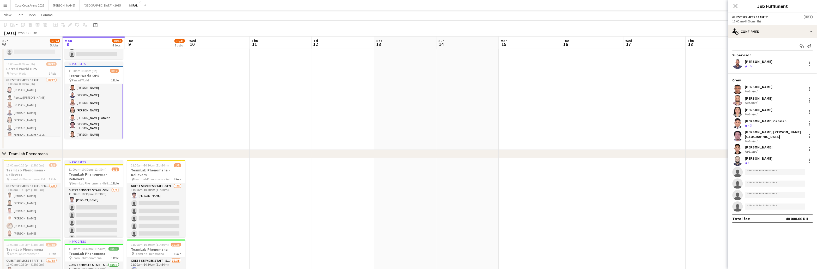
scroll to position [10, 0]
click at [740, 64] on app-user-avatar at bounding box center [738, 63] width 10 height 10
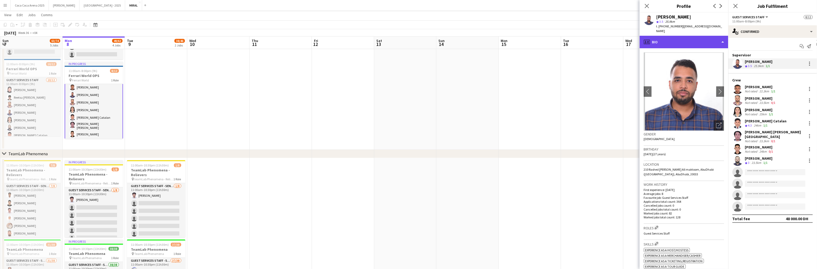
click at [675, 43] on div "profile Bio" at bounding box center [684, 42] width 89 height 13
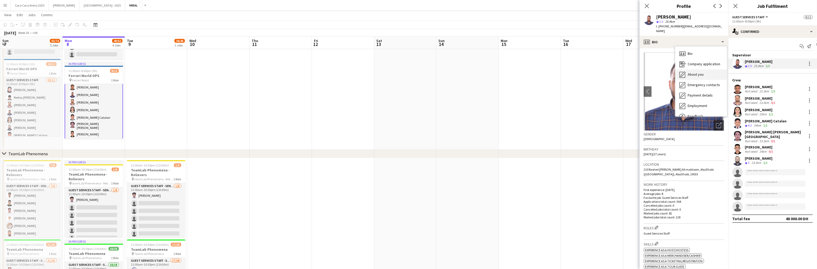
click at [694, 72] on span "About you" at bounding box center [696, 74] width 16 height 5
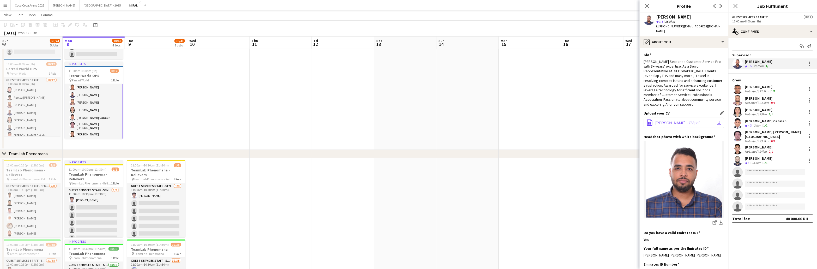
click at [678, 118] on button "office-file-sheet Mohamed Selim - CV.pdf download-bottom" at bounding box center [684, 123] width 80 height 10
click at [396, 128] on app-date-cell at bounding box center [405, 72] width 62 height 155
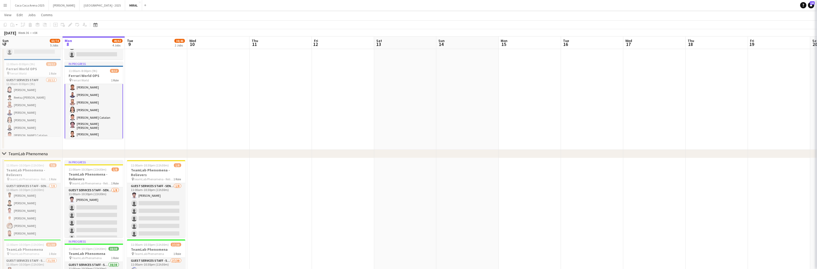
scroll to position [10, 0]
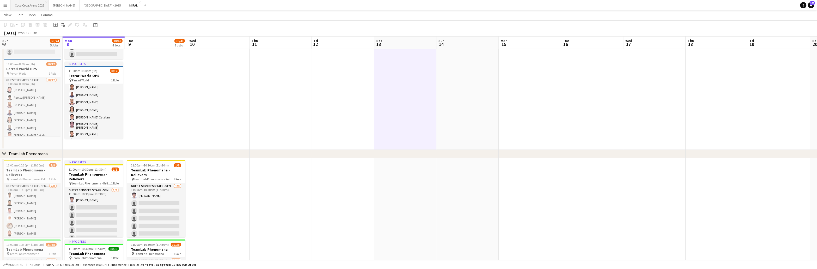
click at [36, 5] on button "Coca Coca Arena 2025 Close" at bounding box center [30, 5] width 38 height 10
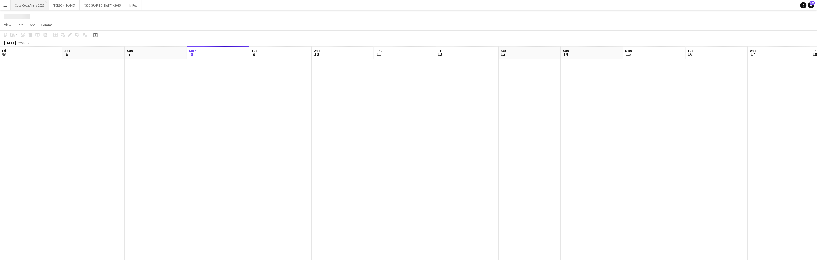
scroll to position [0, 124]
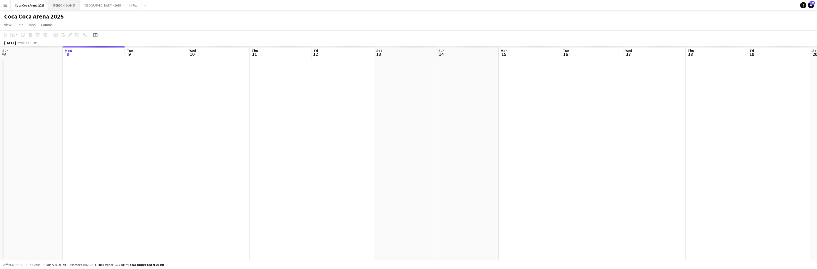
click at [56, 6] on button "Kate Close" at bounding box center [64, 5] width 31 height 10
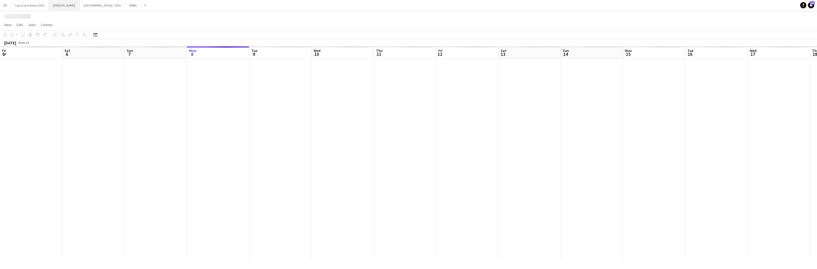
scroll to position [0, 124]
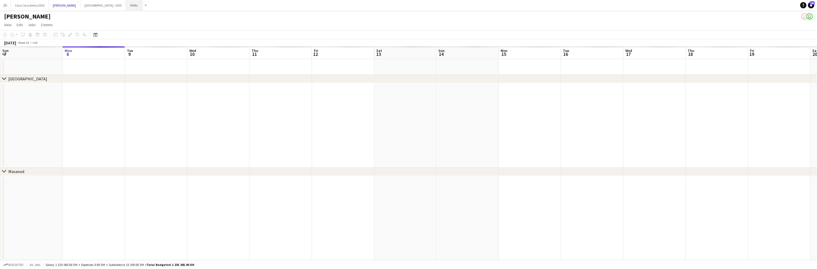
drag, startPoint x: 56, startPoint y: 6, endPoint x: 103, endPoint y: 6, distance: 46.7
click at [103, 6] on div "Coca Coca Arena 2025 Close Kate Close Etihad Arena - 2025 Close MIRAL Close Add" at bounding box center [79, 5] width 139 height 10
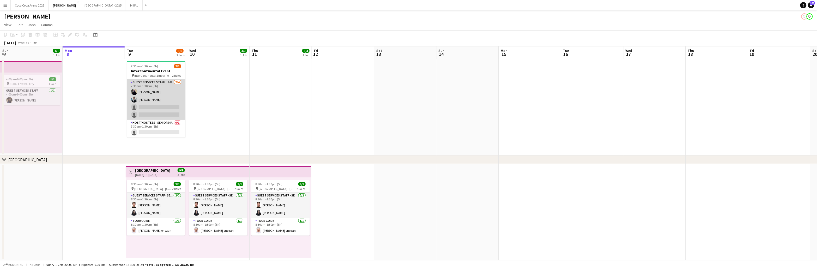
click at [158, 112] on app-card-role "Guest Services Staff 14A 2/4 7:30am-1:30pm (6h) Loay Al qaisi Osama Hejazi sing…" at bounding box center [156, 99] width 58 height 40
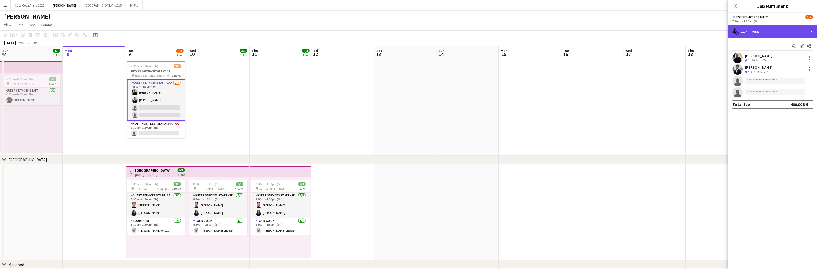
click at [764, 31] on div "single-neutral-actions-check-2 Confirmed" at bounding box center [773, 31] width 89 height 13
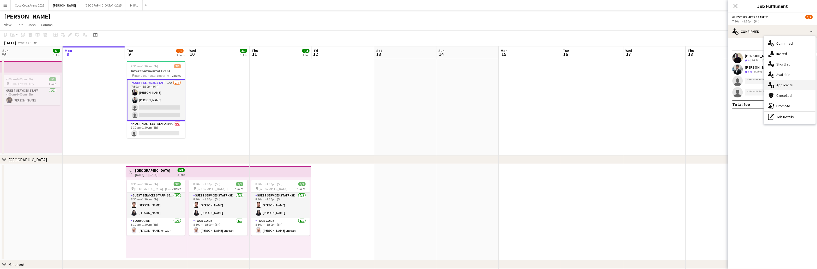
click at [789, 86] on span "Applicants" at bounding box center [785, 85] width 16 height 5
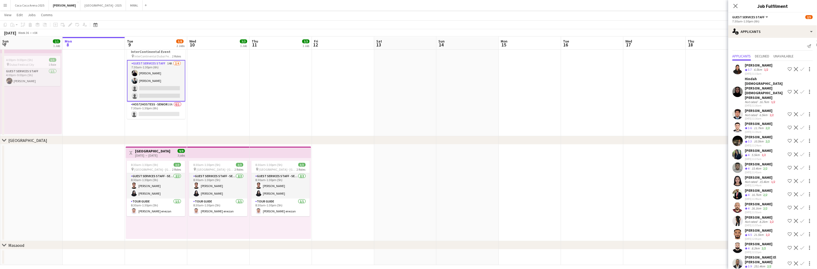
scroll to position [19, 0]
click at [645, 179] on app-date-cell at bounding box center [655, 192] width 62 height 97
